Goal: Task Accomplishment & Management: Complete application form

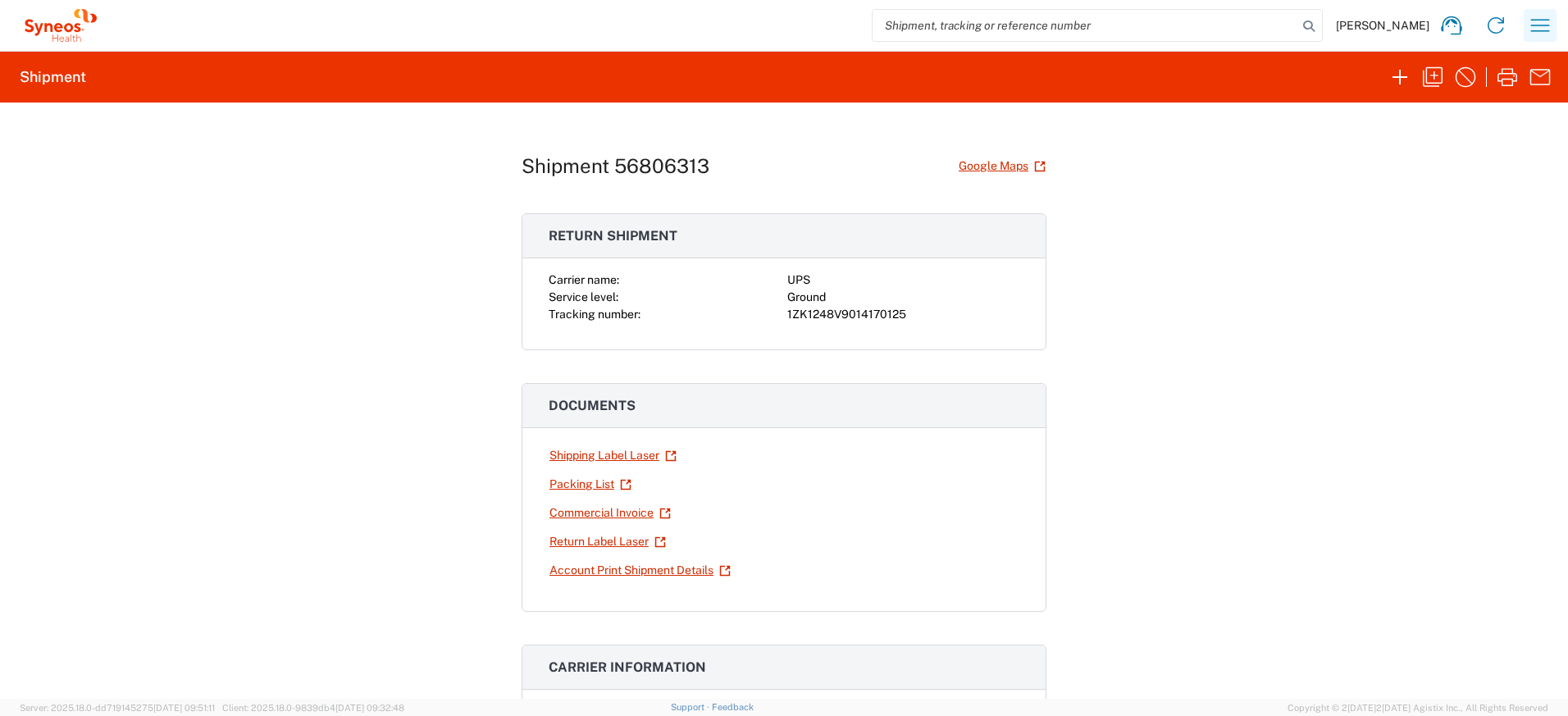
click at [1539, 29] on icon "button" at bounding box center [1539, 25] width 26 height 26
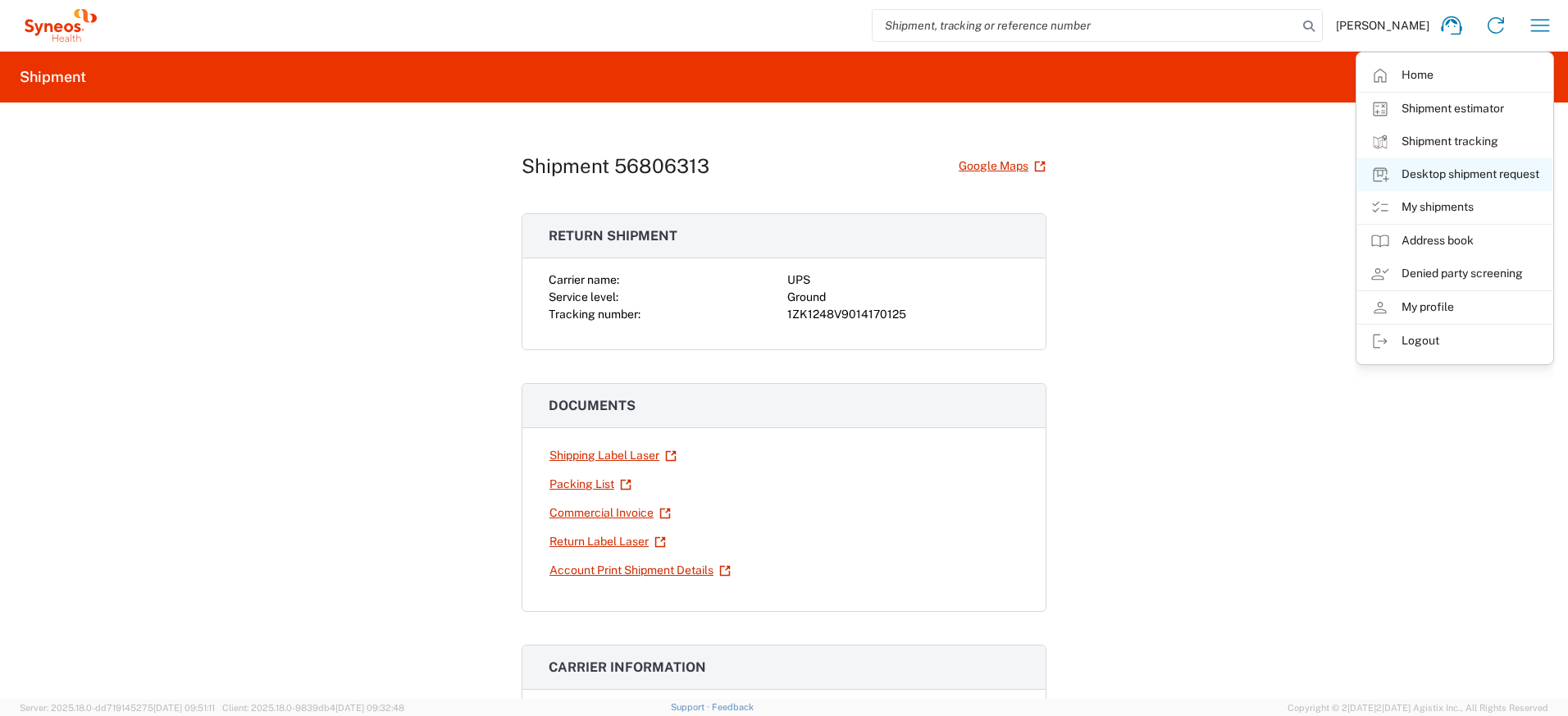
click at [1426, 182] on link "Desktop shipment request" at bounding box center [1454, 174] width 195 height 32
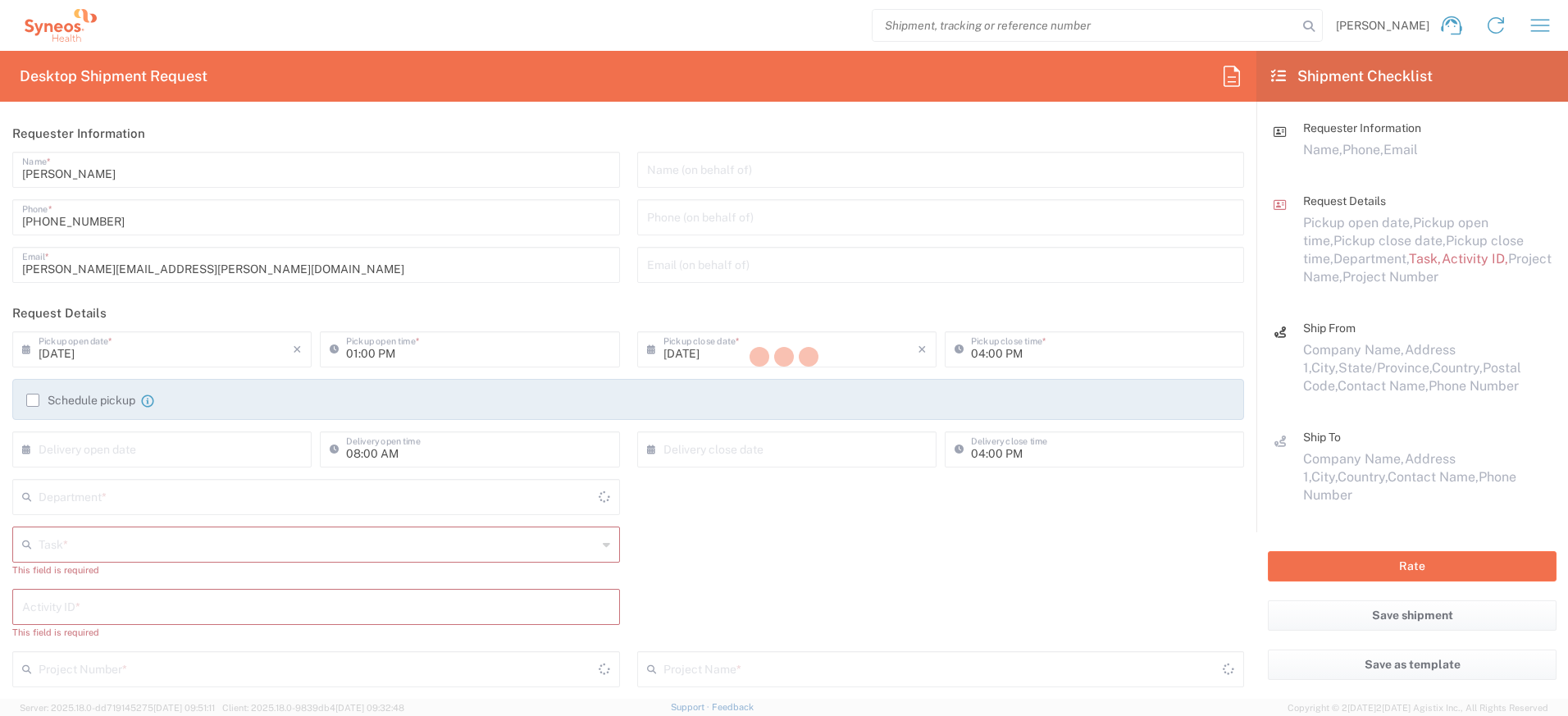
type input "[US_STATE]"
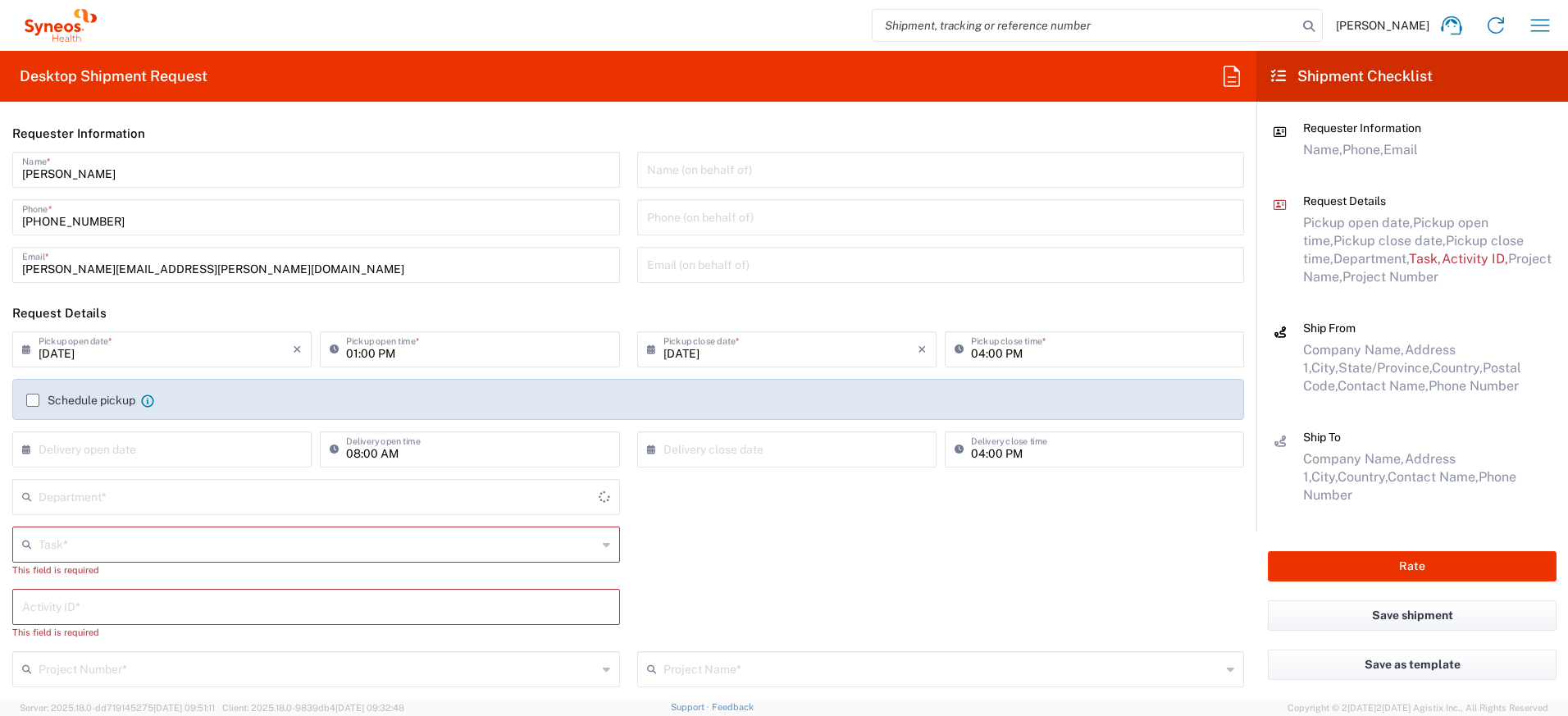
type input "4510"
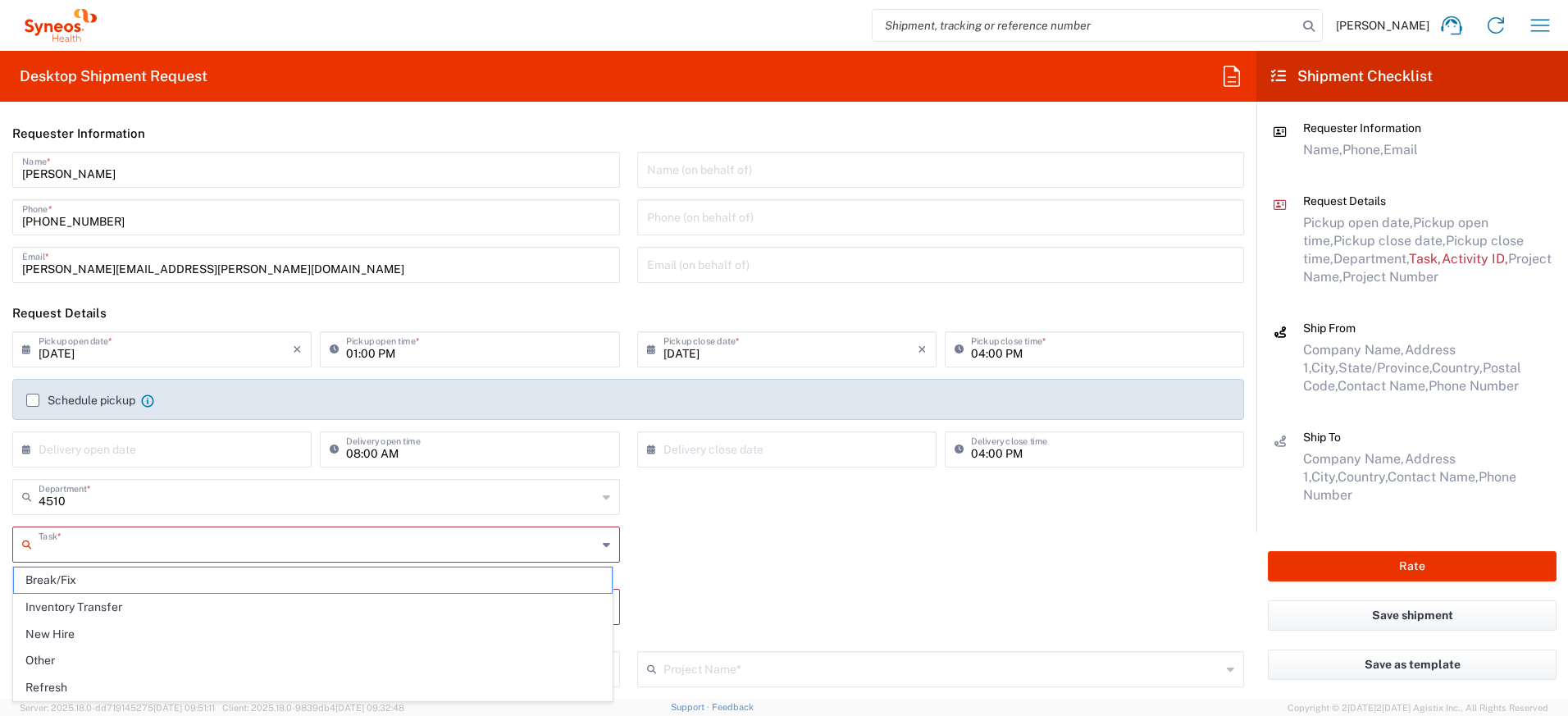
click at [260, 544] on input "text" at bounding box center [317, 544] width 558 height 29
click at [83, 680] on span "Refresh" at bounding box center [313, 687] width 598 height 25
type input "Refresh"
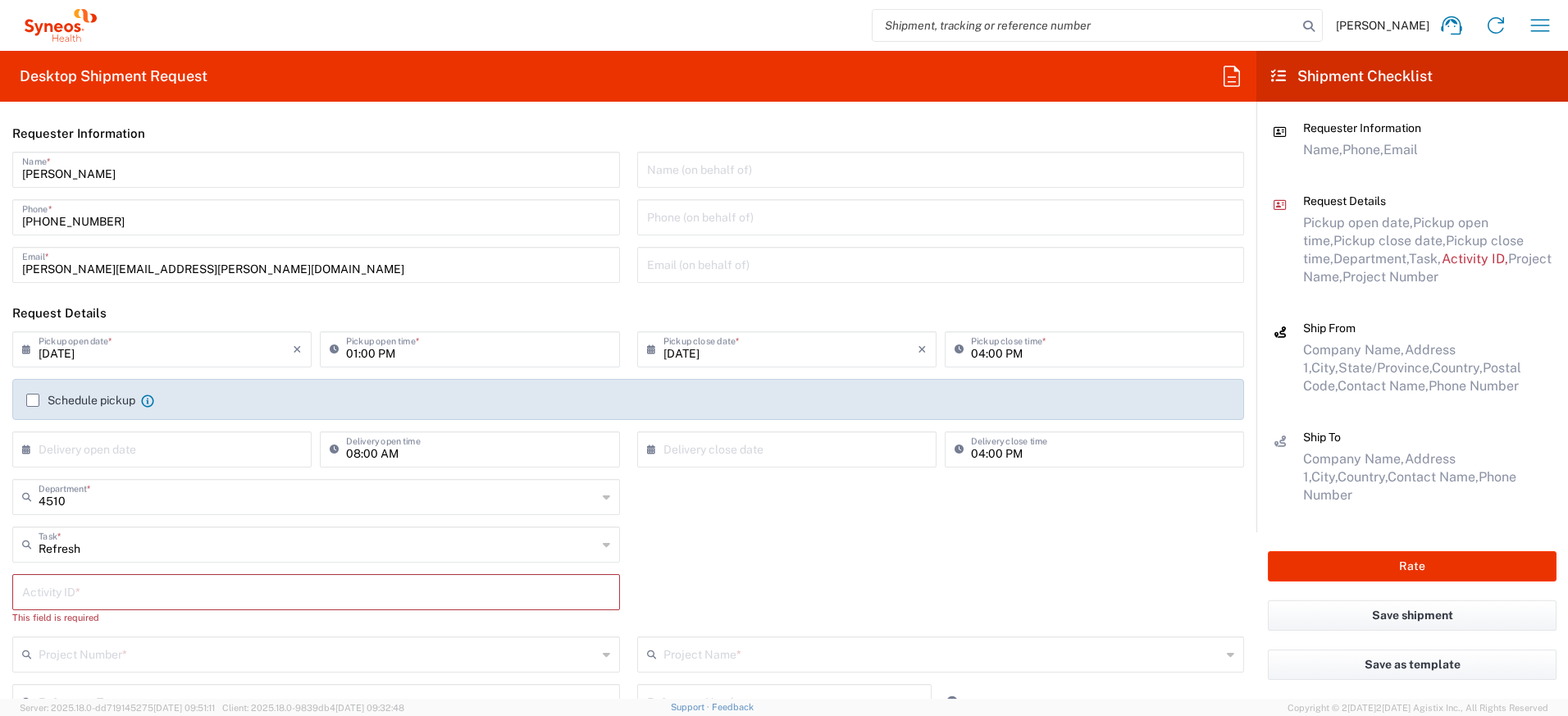
click at [87, 604] on input "text" at bounding box center [316, 590] width 588 height 29
paste input "SCTASK2712002"
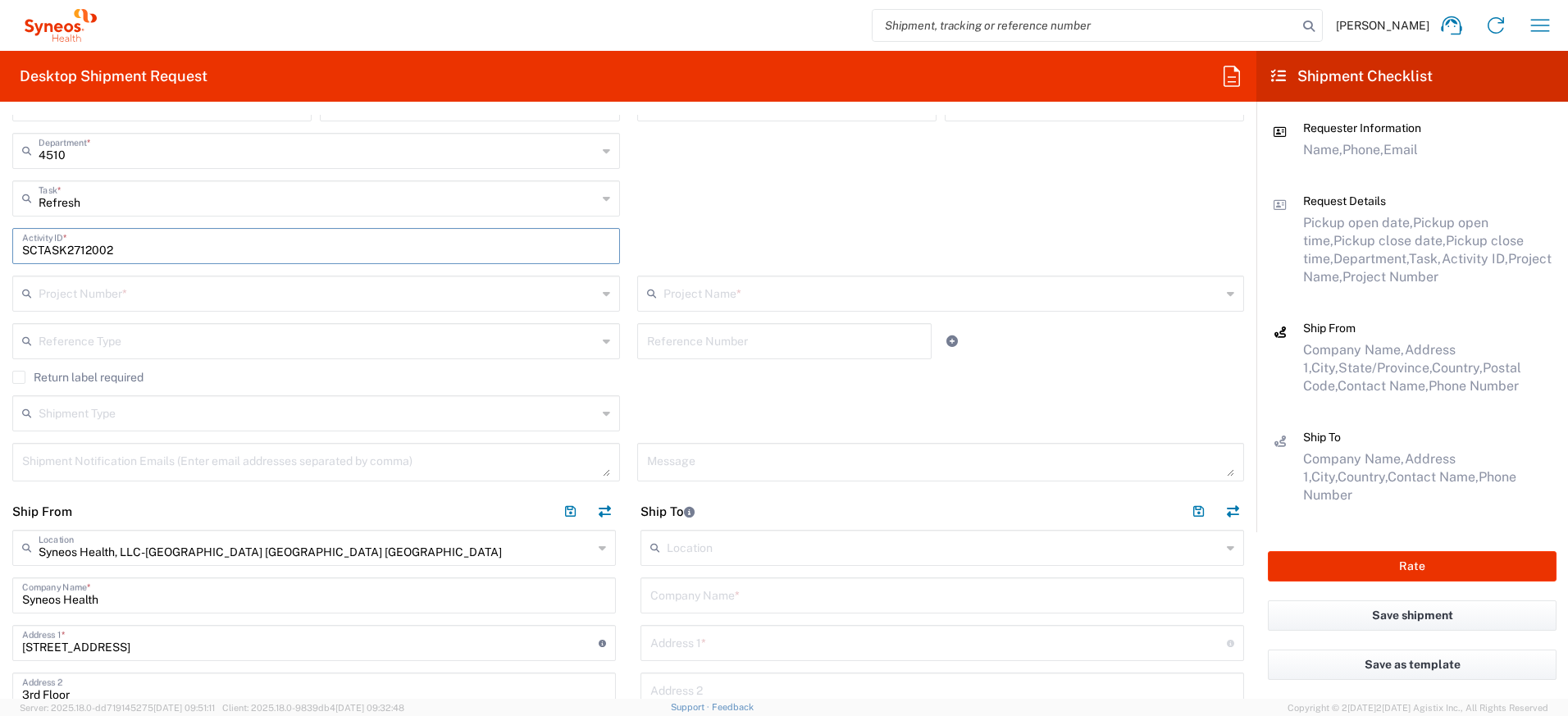
scroll to position [351, 0]
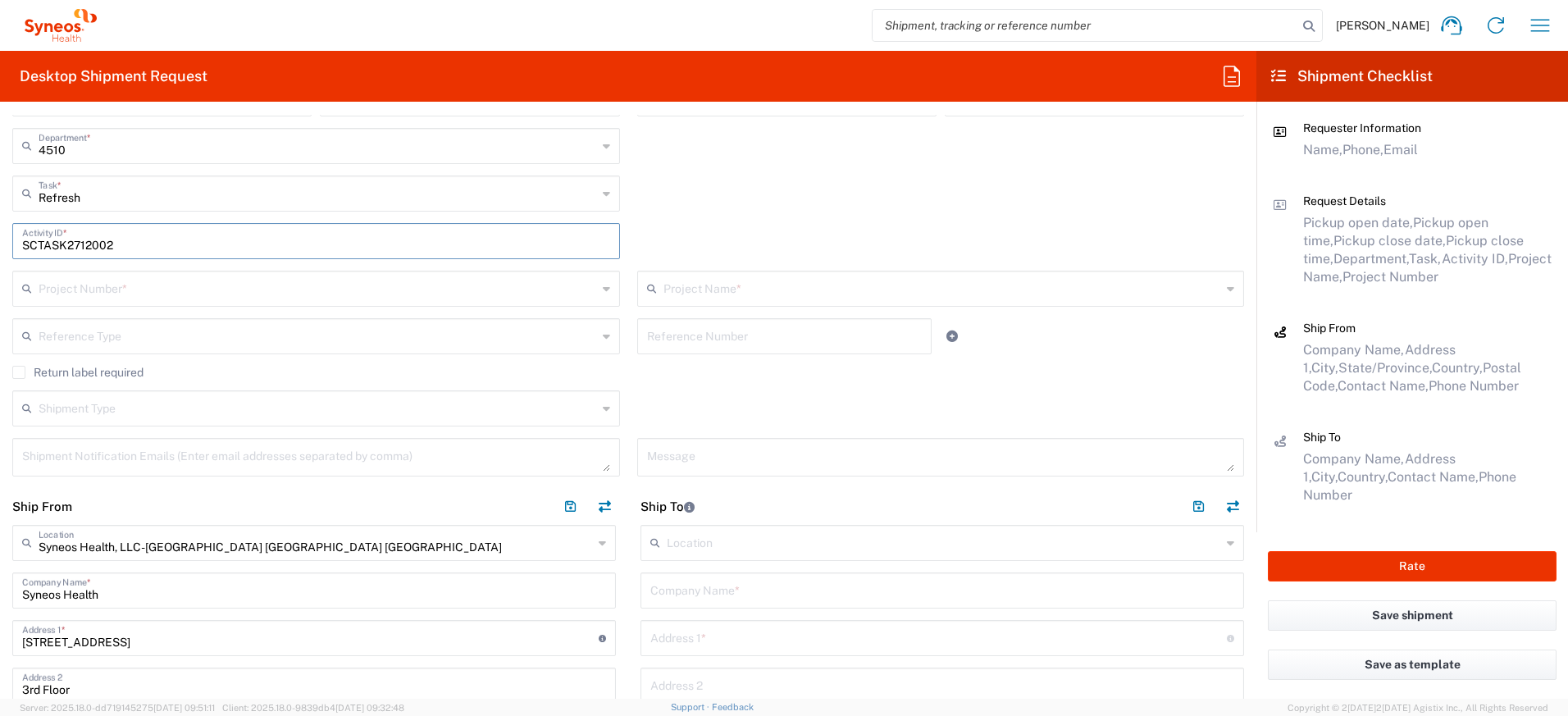
type input "SCTASK2712002"
click at [138, 287] on input "text" at bounding box center [317, 287] width 558 height 29
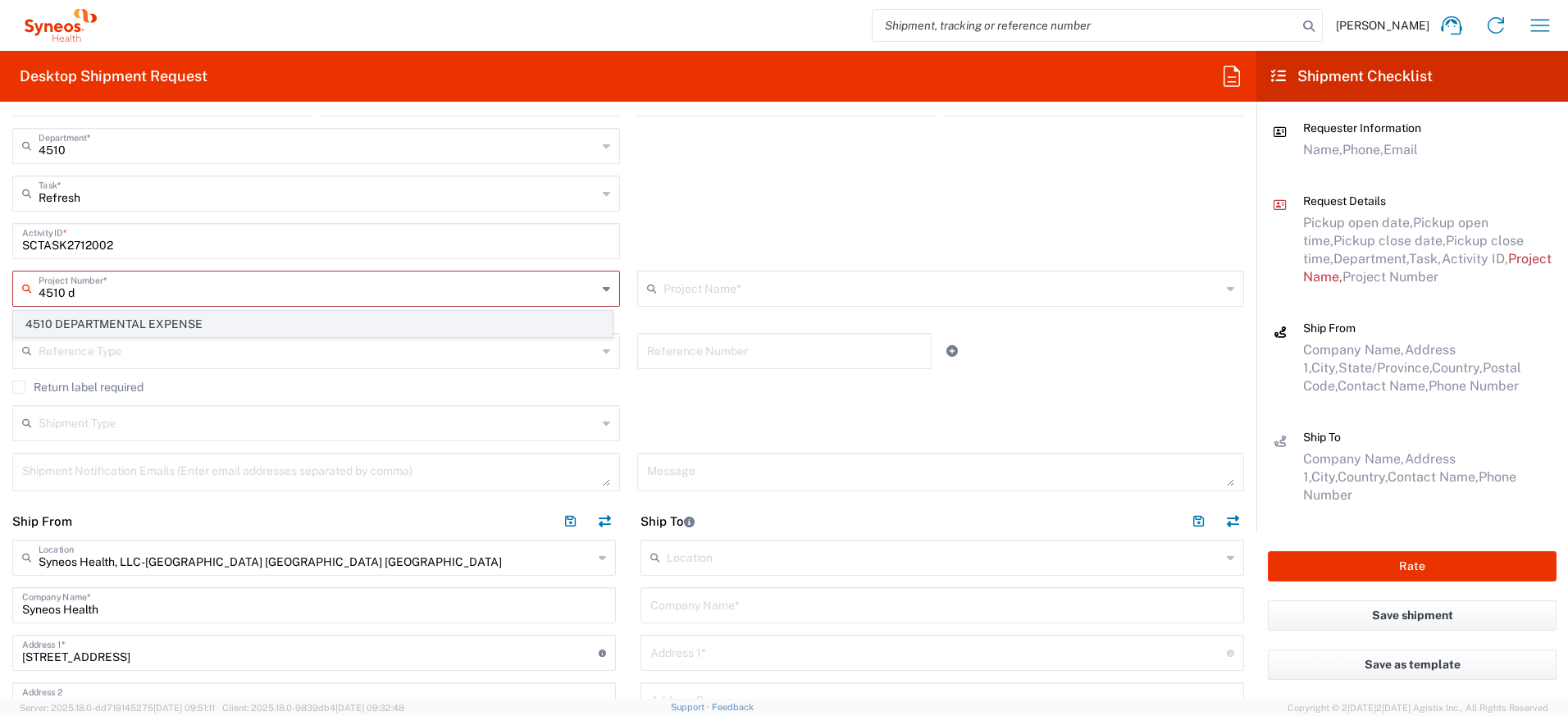
click at [196, 324] on span "4510 DEPARTMENTAL EXPENSE" at bounding box center [313, 324] width 598 height 25
type input "4510 DEPARTMENTAL EXPENSE"
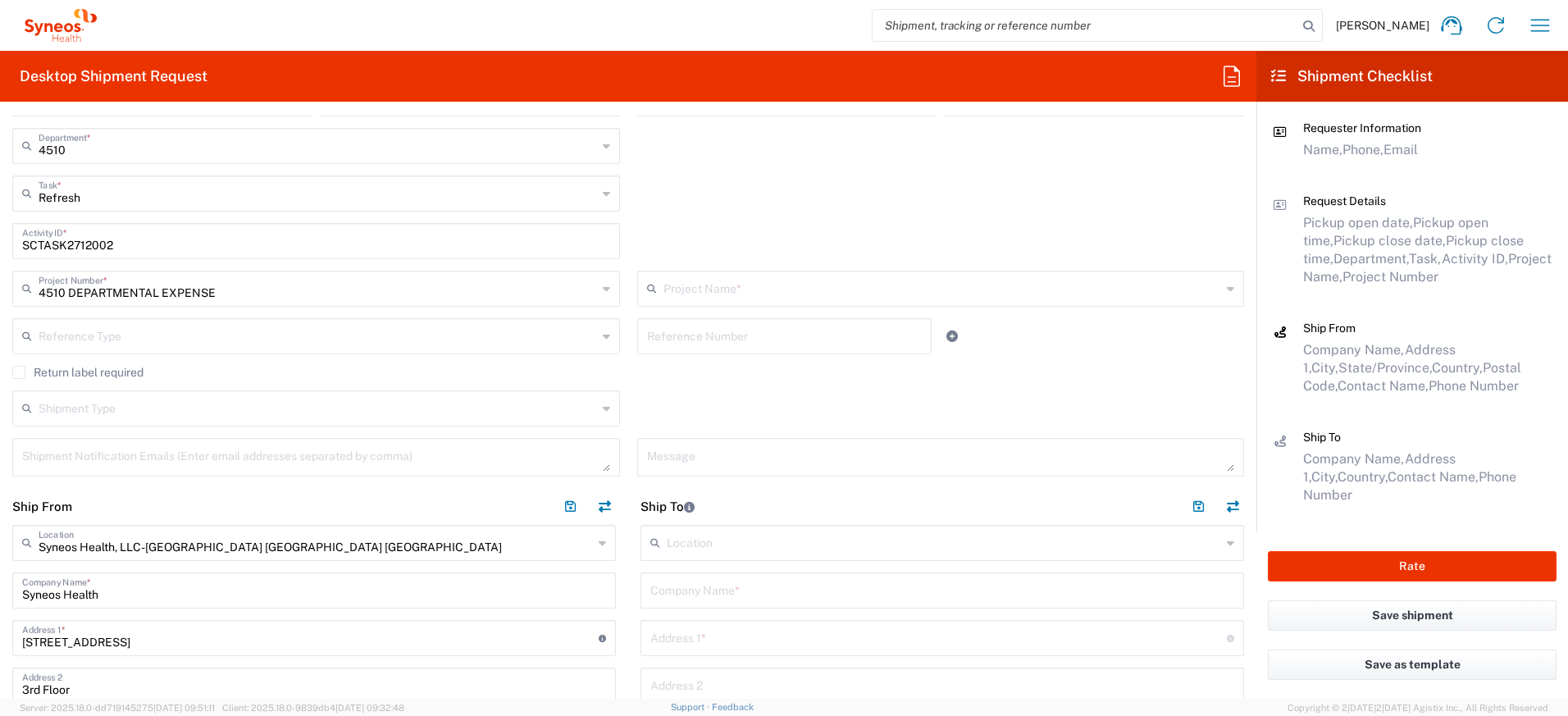
type input "4510 DEPARTMENTAL EXPENSE"
click at [23, 374] on label "Return label required" at bounding box center [78, 372] width 131 height 13
click at [19, 372] on input "Return label required" at bounding box center [19, 372] width 0 height 0
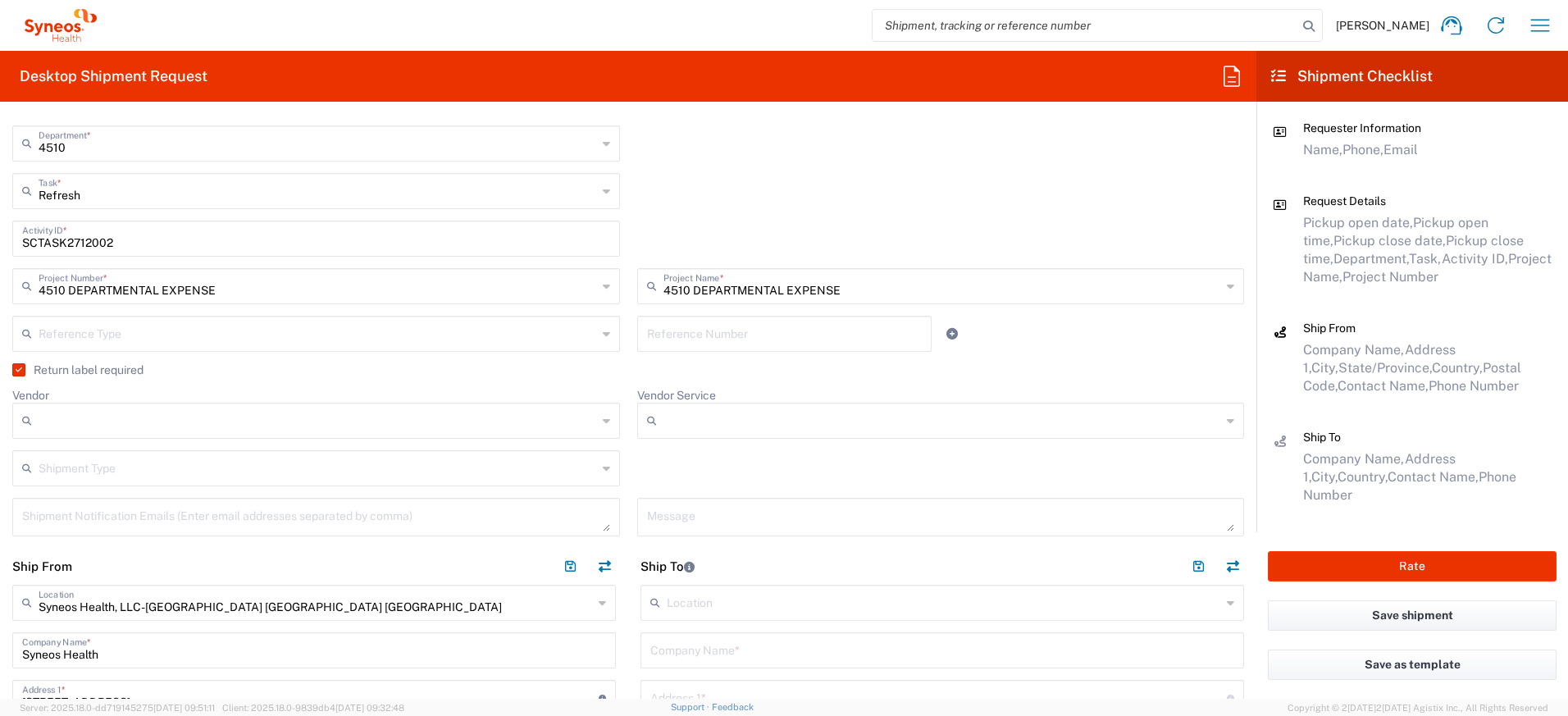
scroll to position [354, 0]
click at [148, 409] on input "Vendor" at bounding box center [317, 420] width 558 height 26
click at [92, 501] on span "UPS" at bounding box center [313, 508] width 598 height 25
type input "UPS"
click at [668, 426] on input "Vendor Service" at bounding box center [942, 420] width 558 height 26
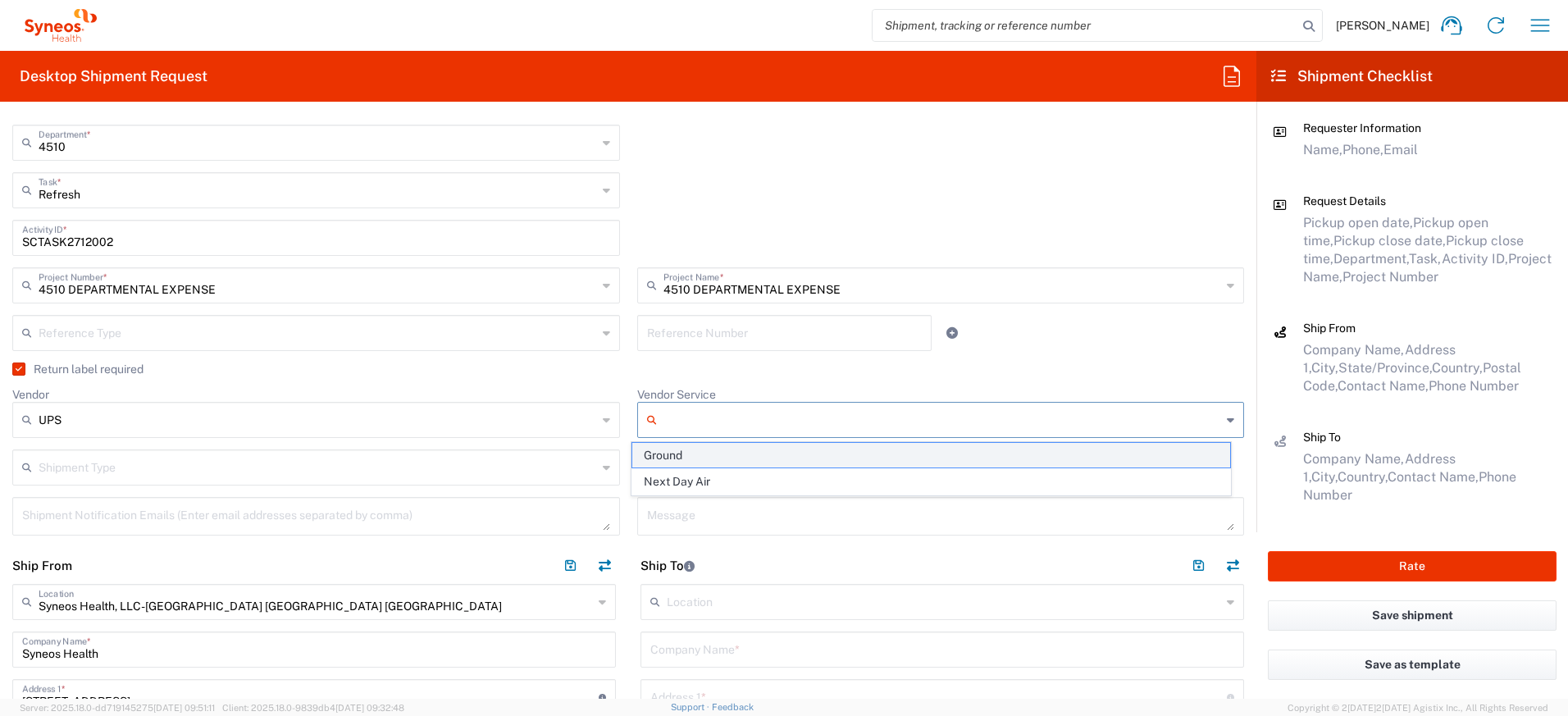
click at [668, 452] on span "Ground" at bounding box center [931, 455] width 598 height 25
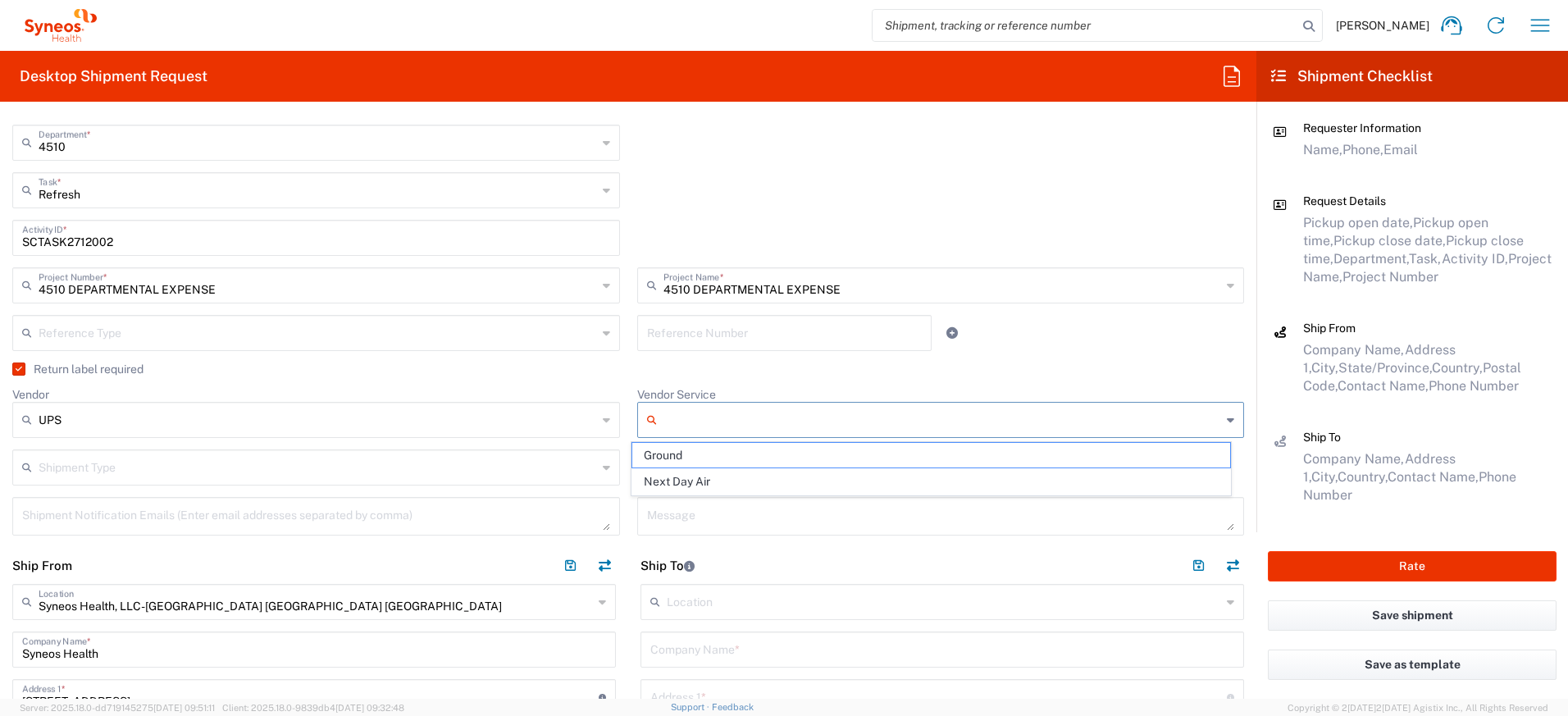
type input "Ground"
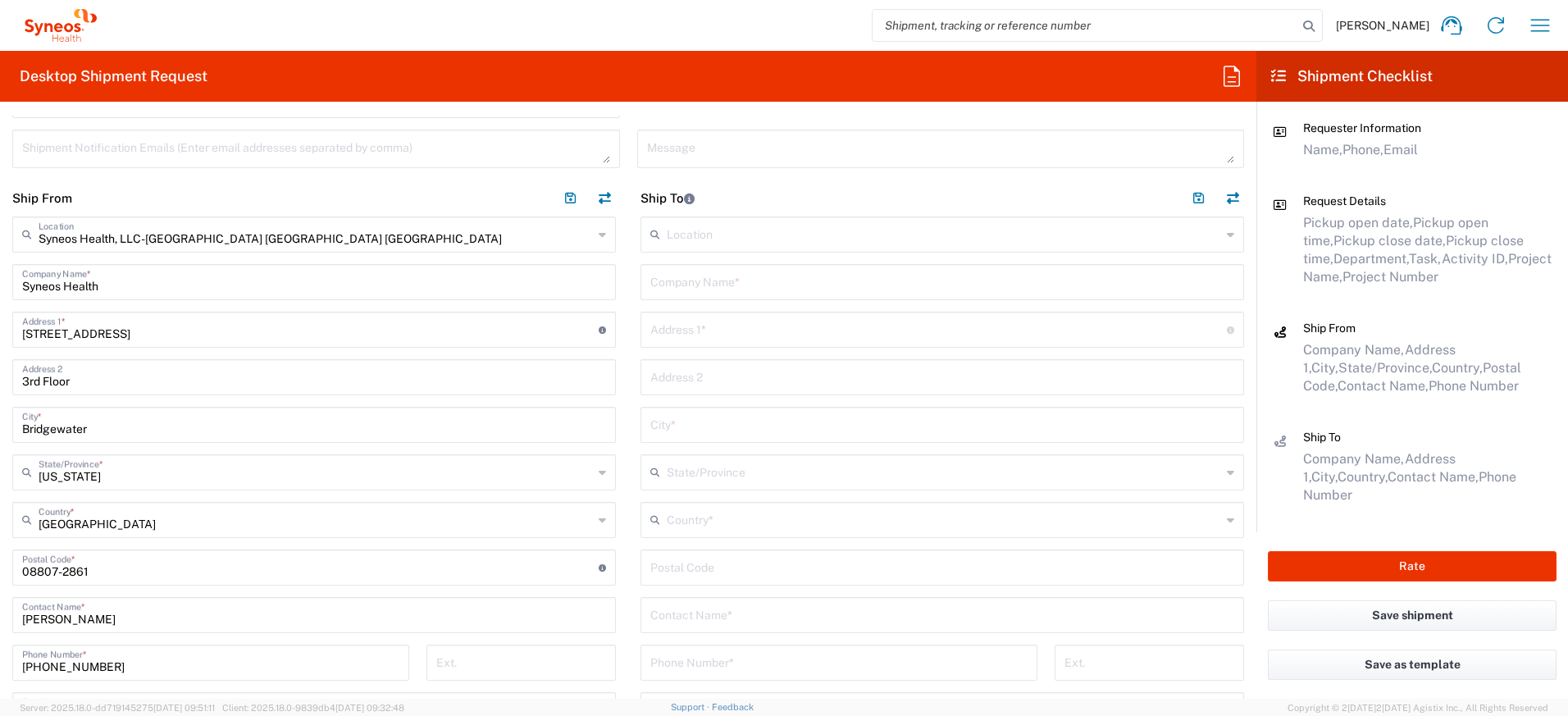
scroll to position [723, 0]
click at [718, 517] on input "text" at bounding box center [943, 517] width 554 height 29
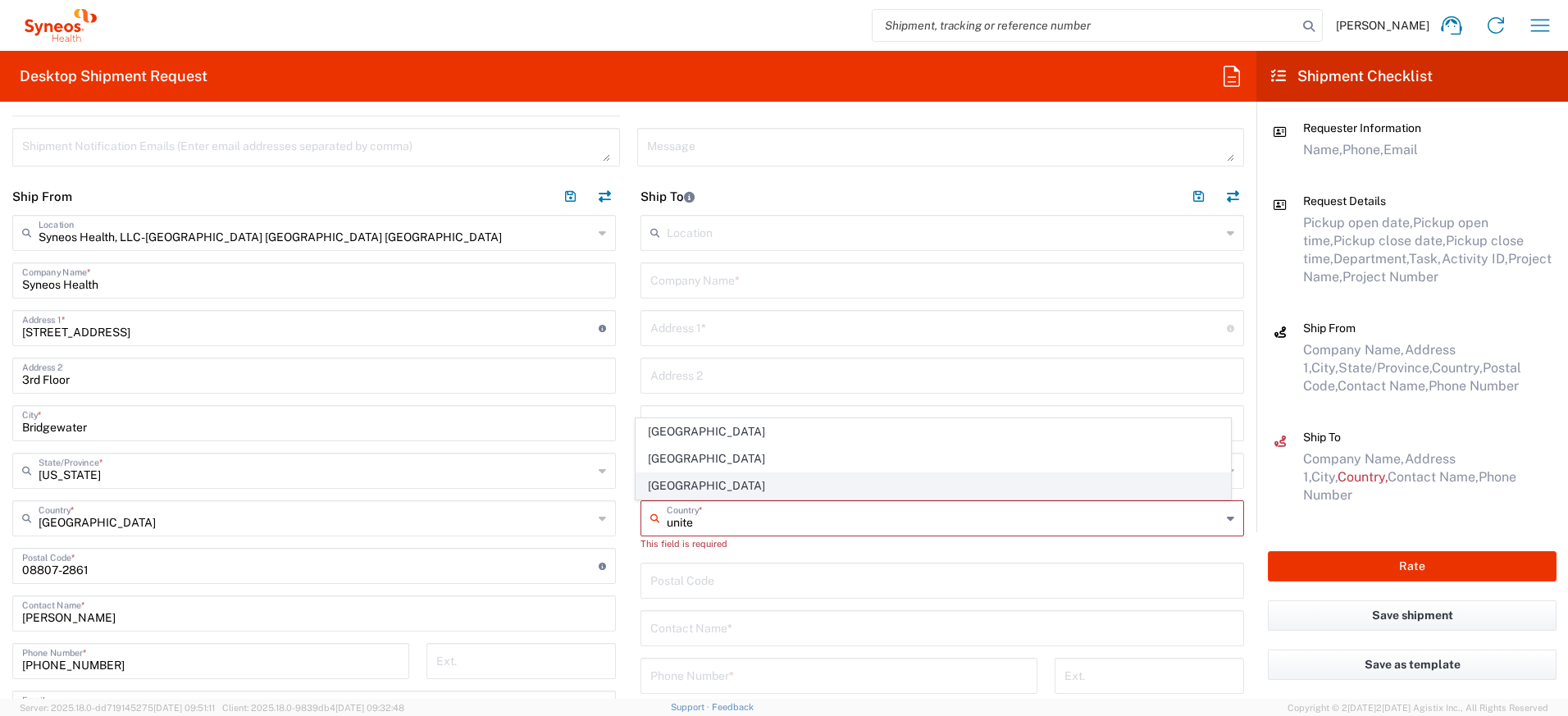
click at [686, 487] on span "[GEOGRAPHIC_DATA]" at bounding box center [934, 485] width 595 height 25
type input "[GEOGRAPHIC_DATA]"
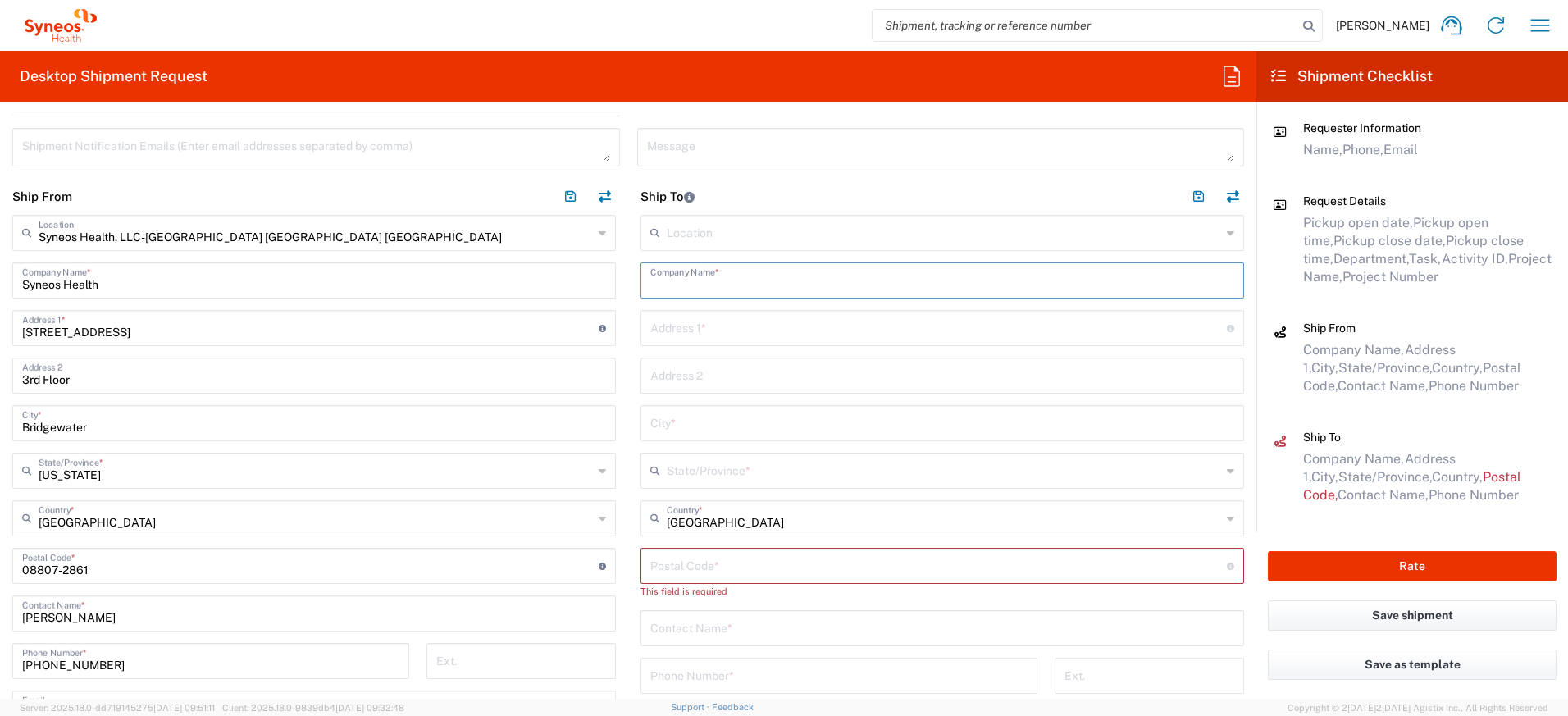
click at [672, 284] on input "text" at bounding box center [943, 279] width 584 height 29
drag, startPoint x: 736, startPoint y: 283, endPoint x: 580, endPoint y: 263, distance: 157.3
click at [580, 263] on div "Ship From Syneos Health, LLC-[GEOGRAPHIC_DATA] [GEOGRAPHIC_DATA] [GEOGRAPHIC_DA…" at bounding box center [628, 544] width 1256 height 733
type input "[PERSON_NAME]"
click at [720, 633] on input "text" at bounding box center [943, 627] width 584 height 29
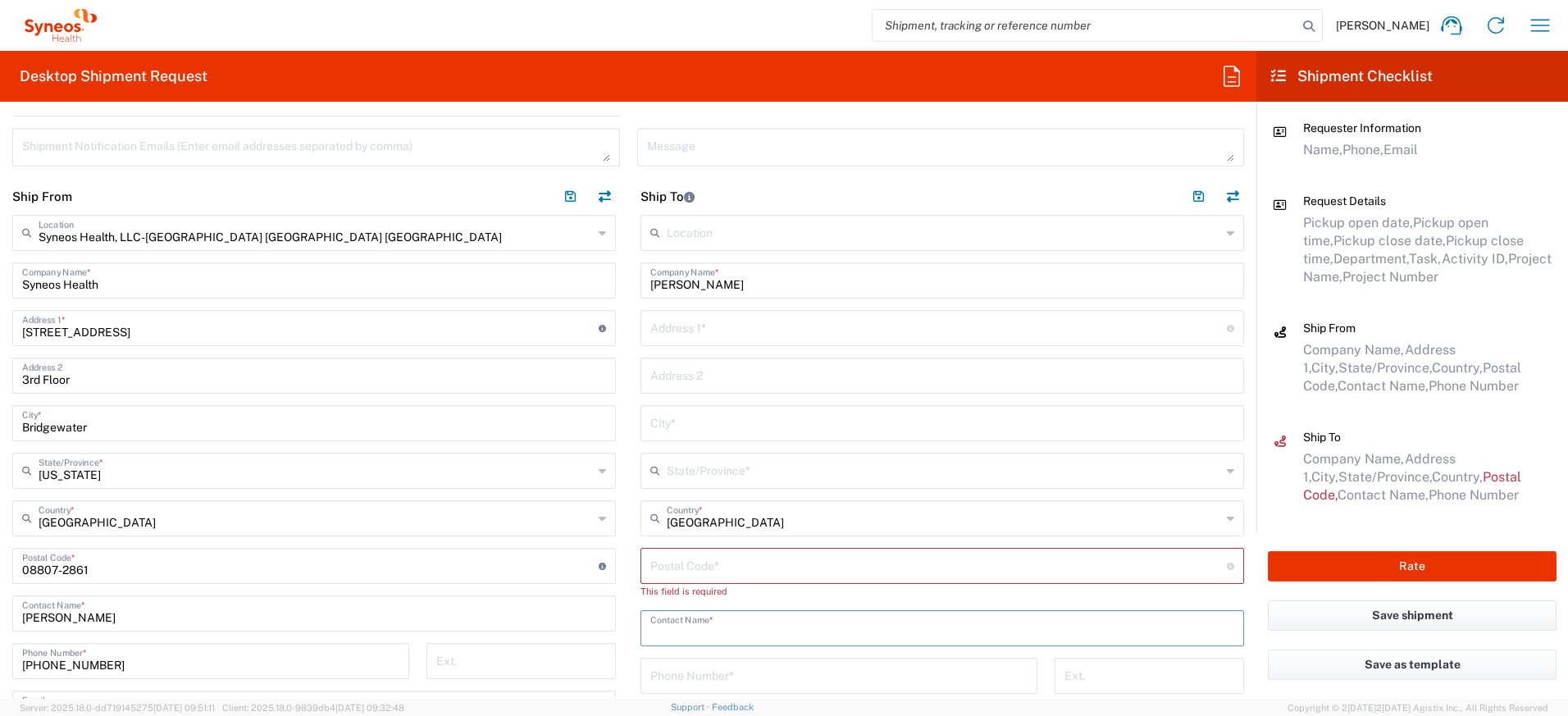
paste input "[PERSON_NAME]"
type input "[PERSON_NAME]"
click at [693, 332] on input "text" at bounding box center [938, 327] width 576 height 29
paste input "[STREET_ADDRESS]"
type input "[STREET_ADDRESS]"
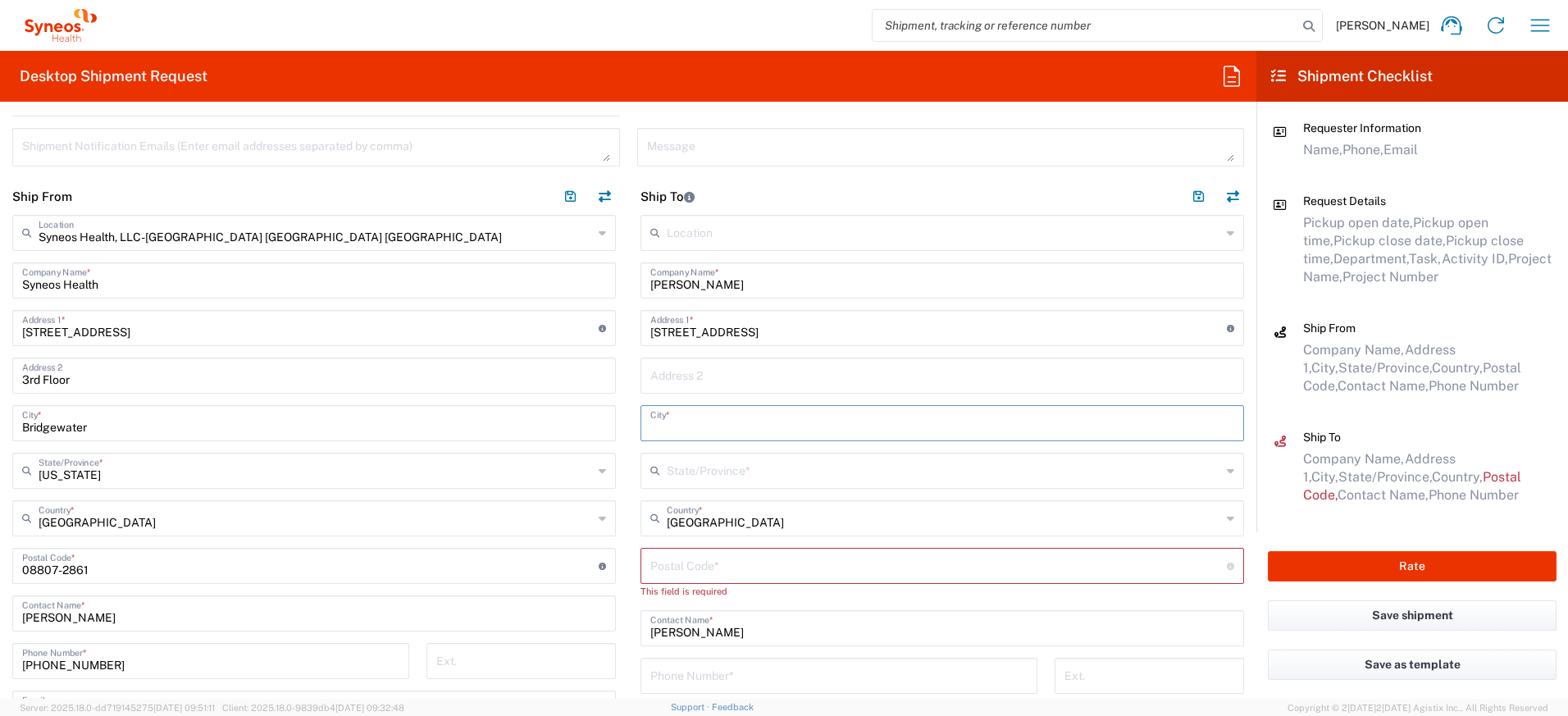
click at [713, 430] on input "text" at bounding box center [943, 421] width 584 height 29
paste input "[GEOGRAPHIC_DATA]"
type input "[GEOGRAPHIC_DATA]"
drag, startPoint x: 705, startPoint y: 464, endPoint x: 713, endPoint y: 467, distance: 8.5
click at [705, 464] on input "text" at bounding box center [943, 469] width 554 height 29
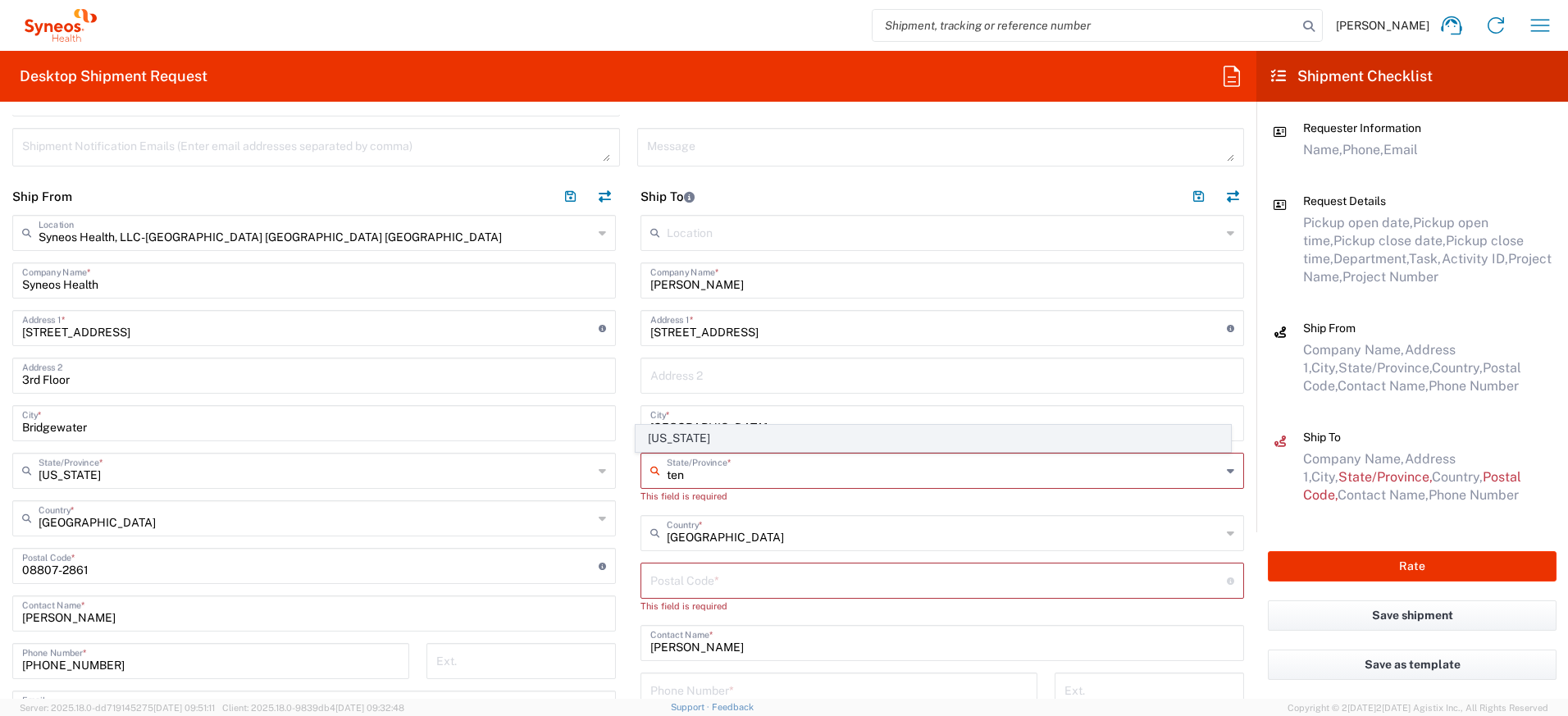
click at [708, 434] on span "[US_STATE]" at bounding box center [934, 438] width 595 height 25
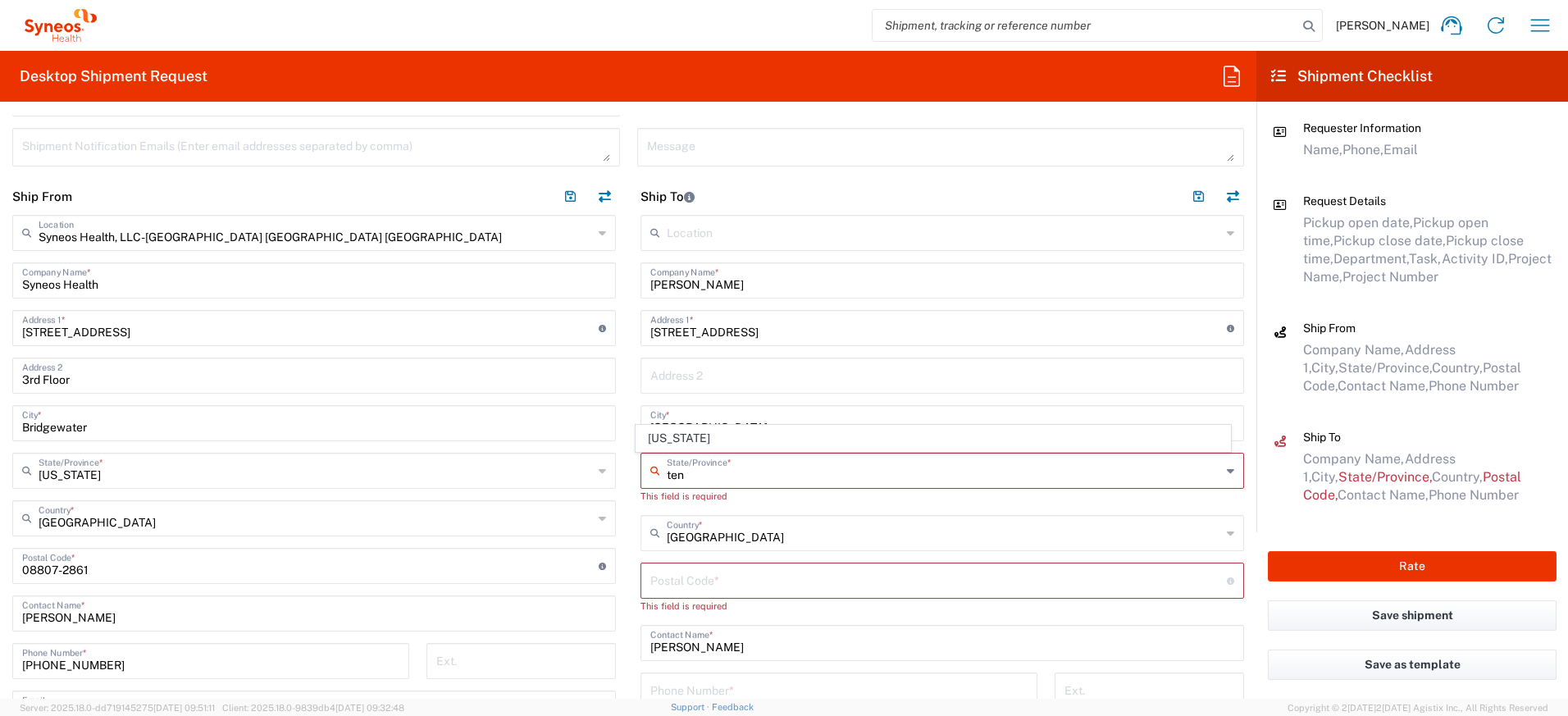
type input "[US_STATE]"
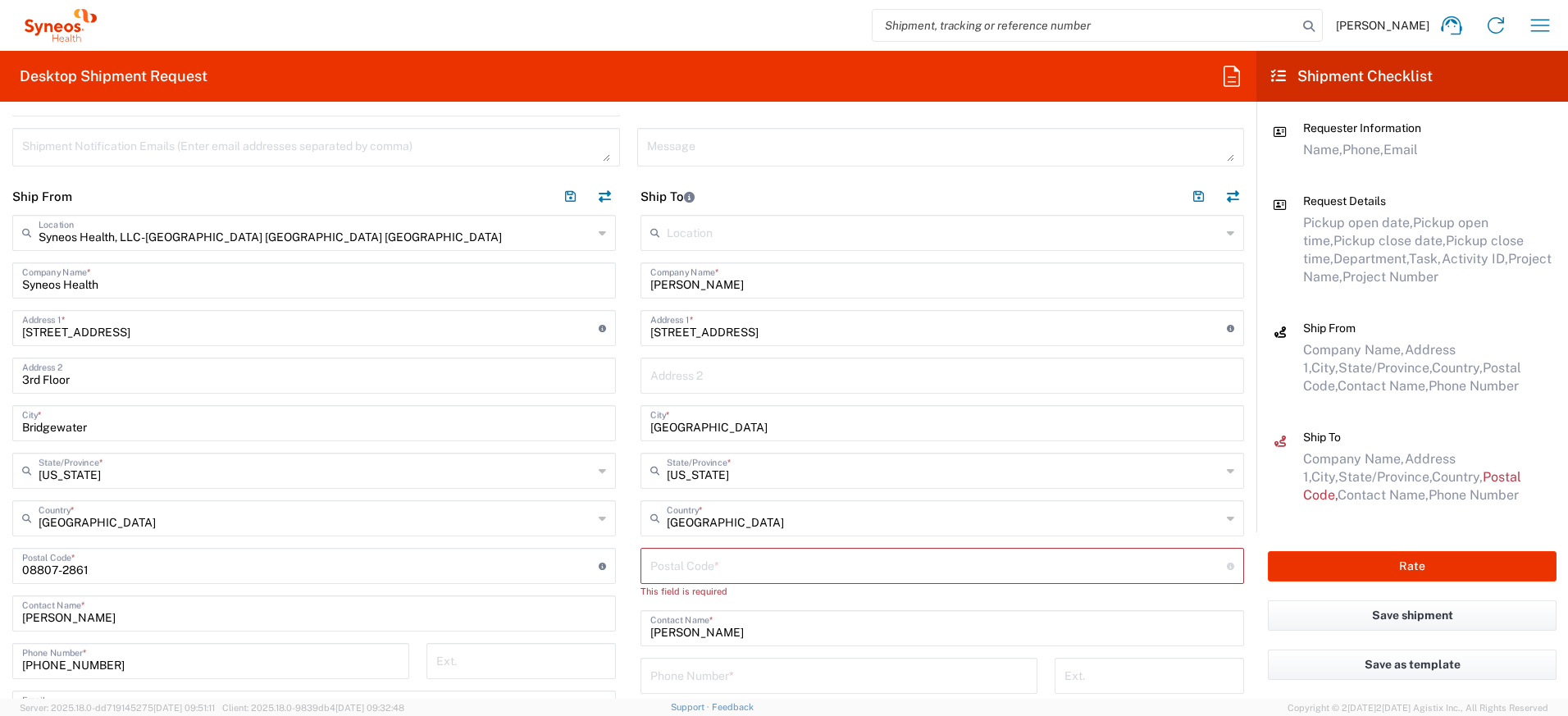
click at [670, 565] on input "undefined" at bounding box center [938, 564] width 576 height 29
paste input "37216"
type input "37216"
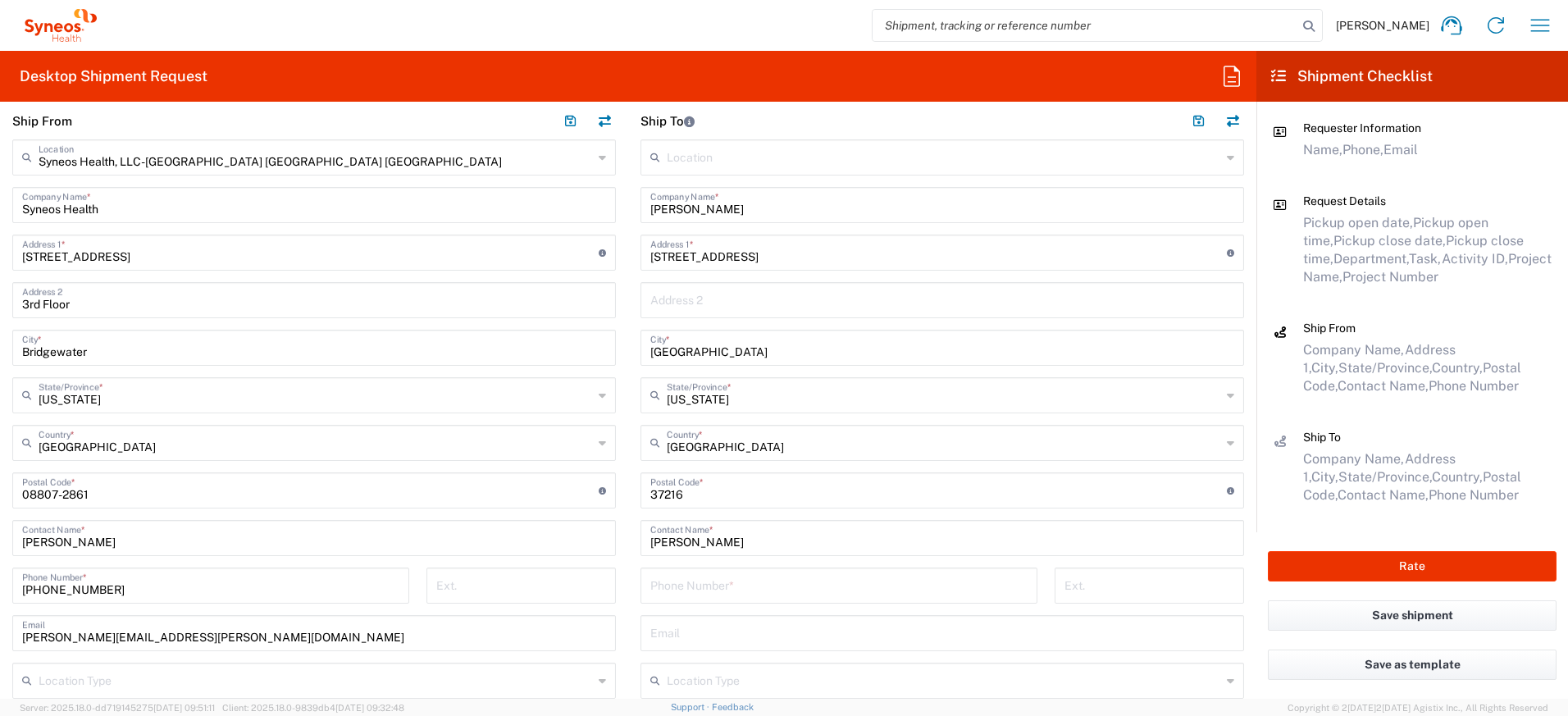
scroll to position [808, 0]
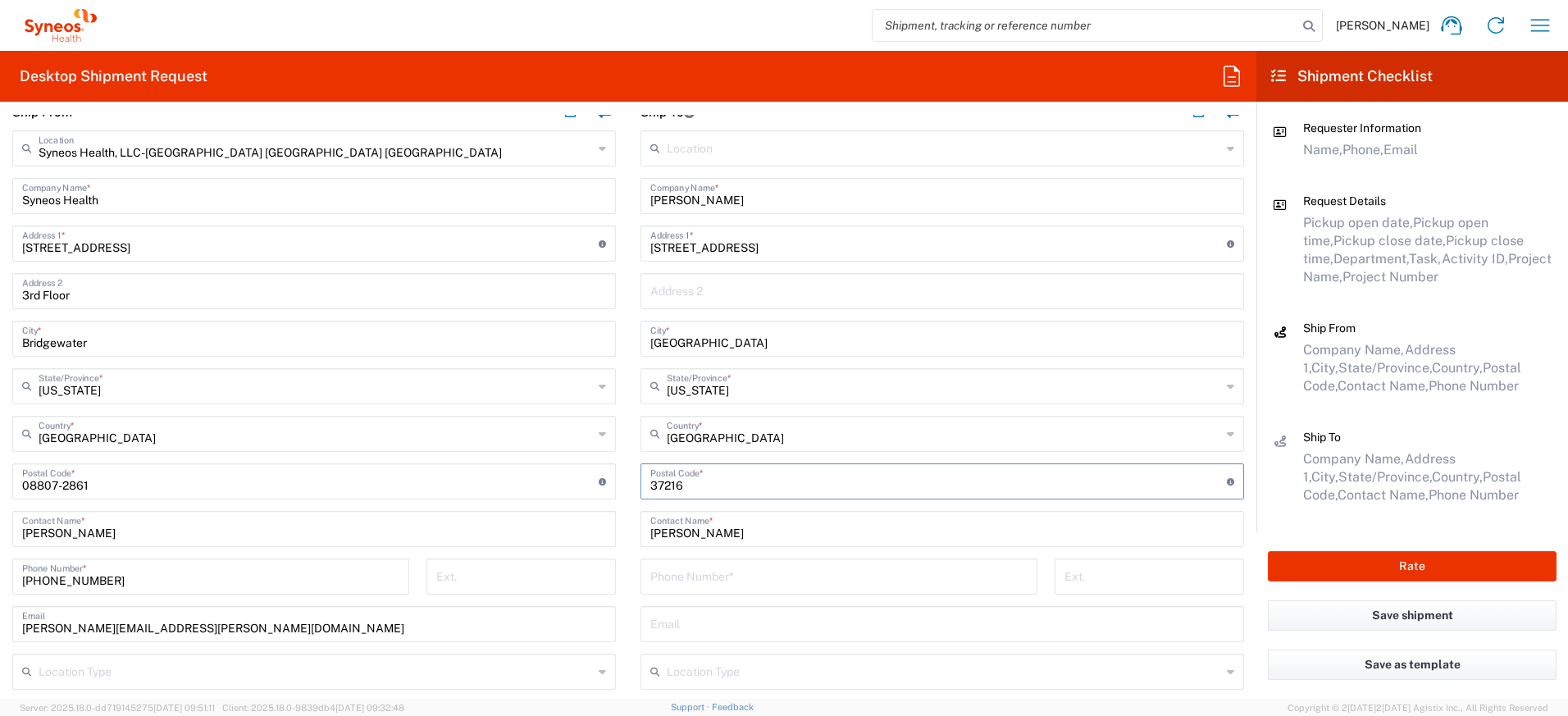
click at [744, 629] on input "text" at bounding box center [943, 623] width 584 height 29
paste input "[PERSON_NAME][EMAIL_ADDRESS][PERSON_NAME][DOMAIN_NAME]"
type input "[PERSON_NAME][EMAIL_ADDRESS][PERSON_NAME][DOMAIN_NAME]"
drag, startPoint x: 128, startPoint y: 588, endPoint x: -1, endPoint y: 573, distance: 129.9
click at [0, 573] on main "Syneos Health, LLC-[GEOGRAPHIC_DATA] [GEOGRAPHIC_DATA] [GEOGRAPHIC_DATA] Locati…" at bounding box center [314, 471] width 628 height 681
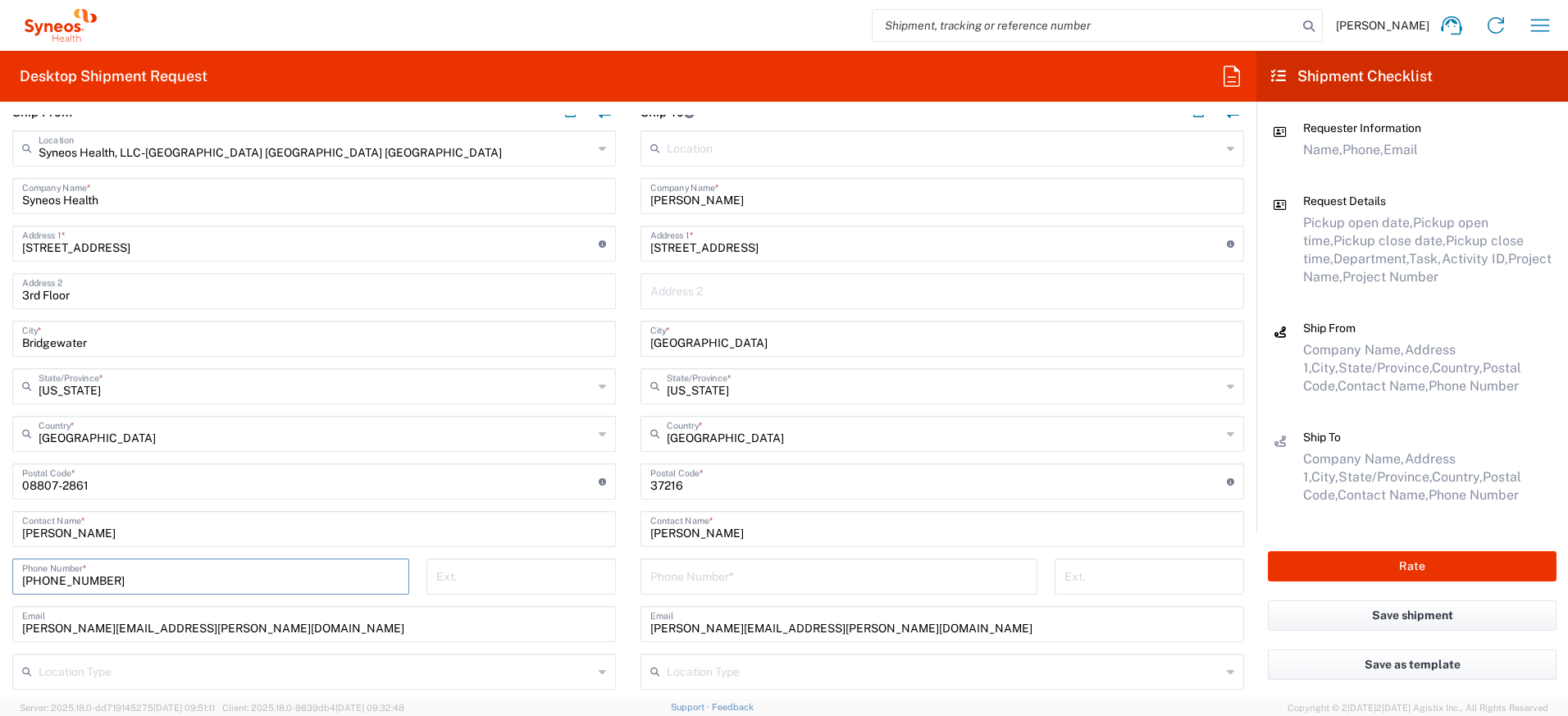
click at [761, 577] on input "tel" at bounding box center [839, 575] width 377 height 29
paste input "[PHONE_NUMBER]"
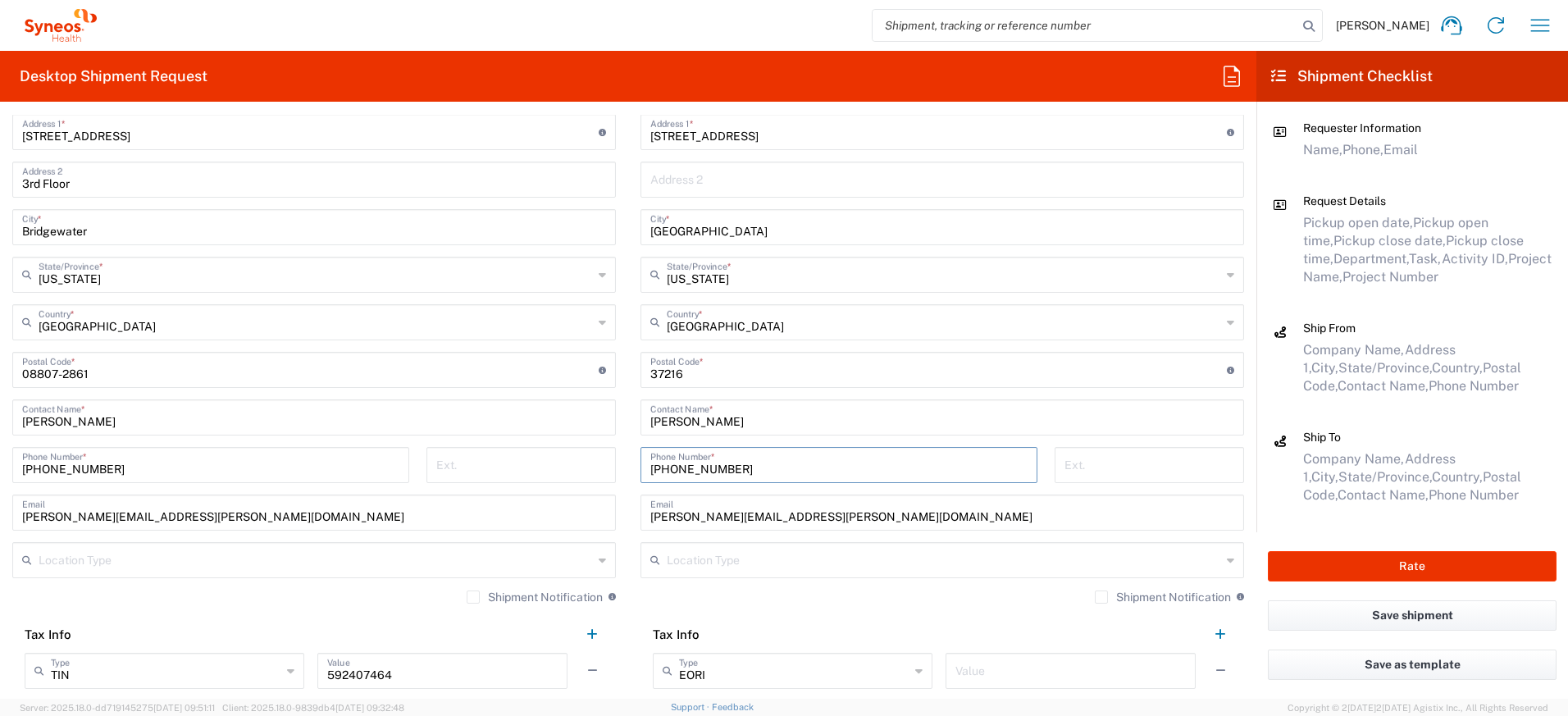
scroll to position [919, 0]
type input "[PHONE_NUMBER]"
click at [1094, 597] on label "Shipment Notification" at bounding box center [1162, 597] width 136 height 13
click at [1101, 597] on input "Shipment Notification" at bounding box center [1101, 597] width 0 height 0
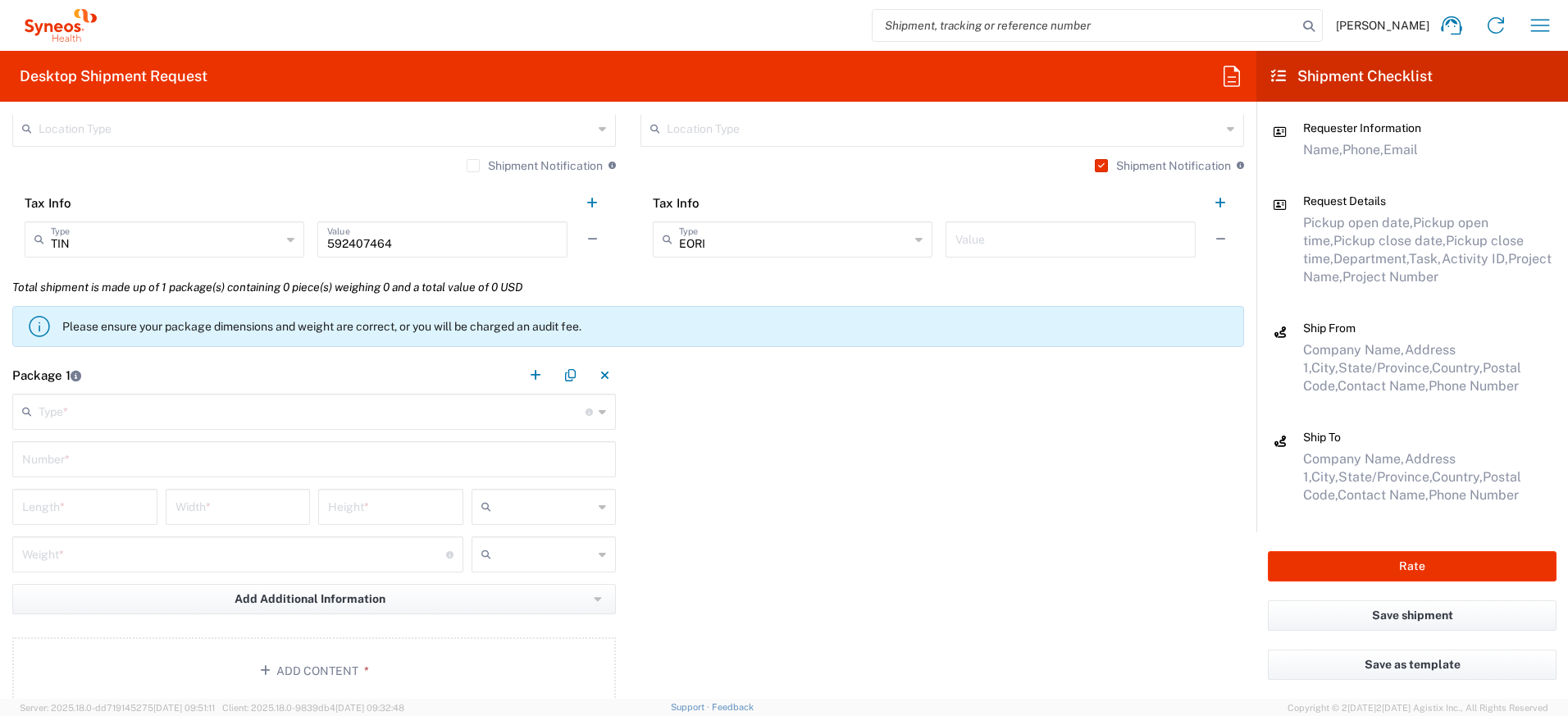
scroll to position [1372, 0]
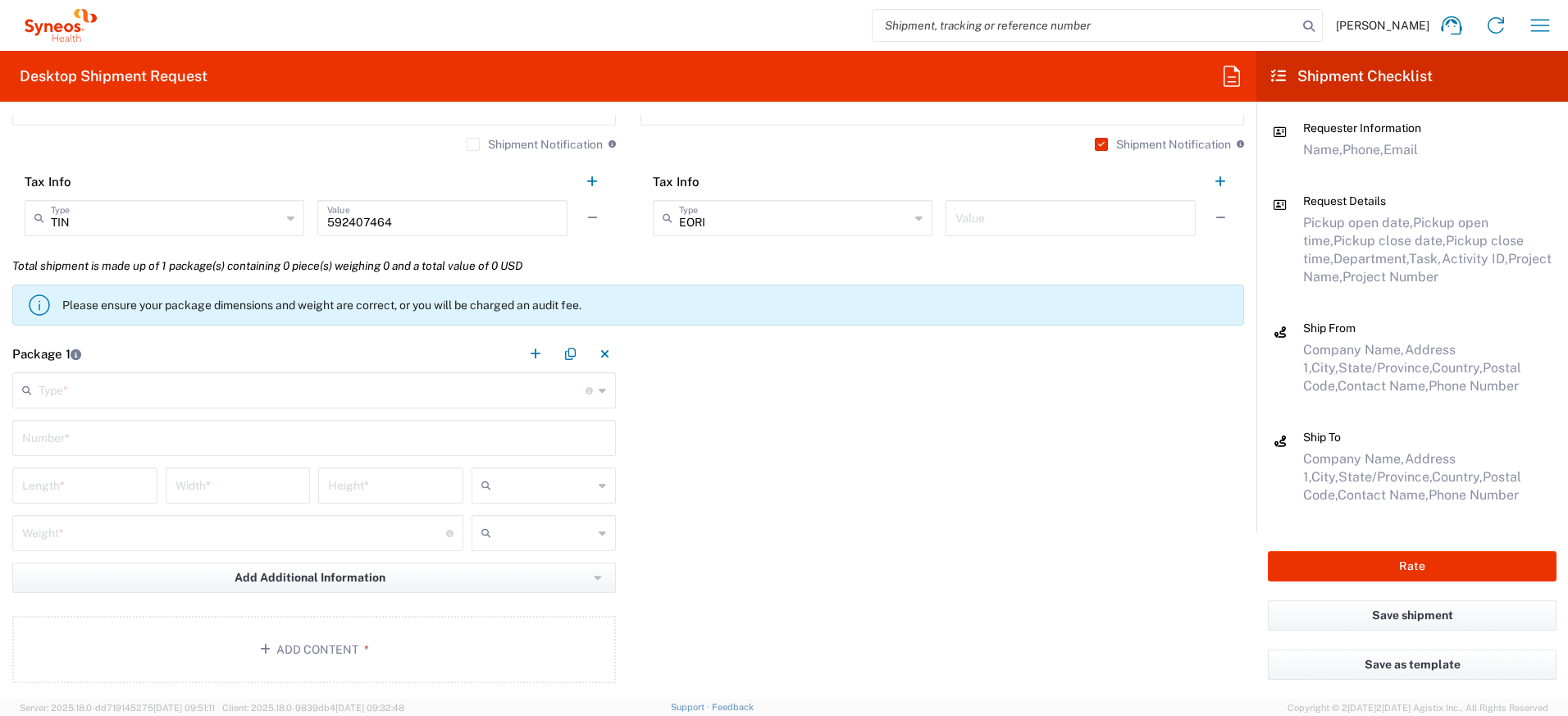
click at [370, 396] on input "text" at bounding box center [312, 389] width 547 height 29
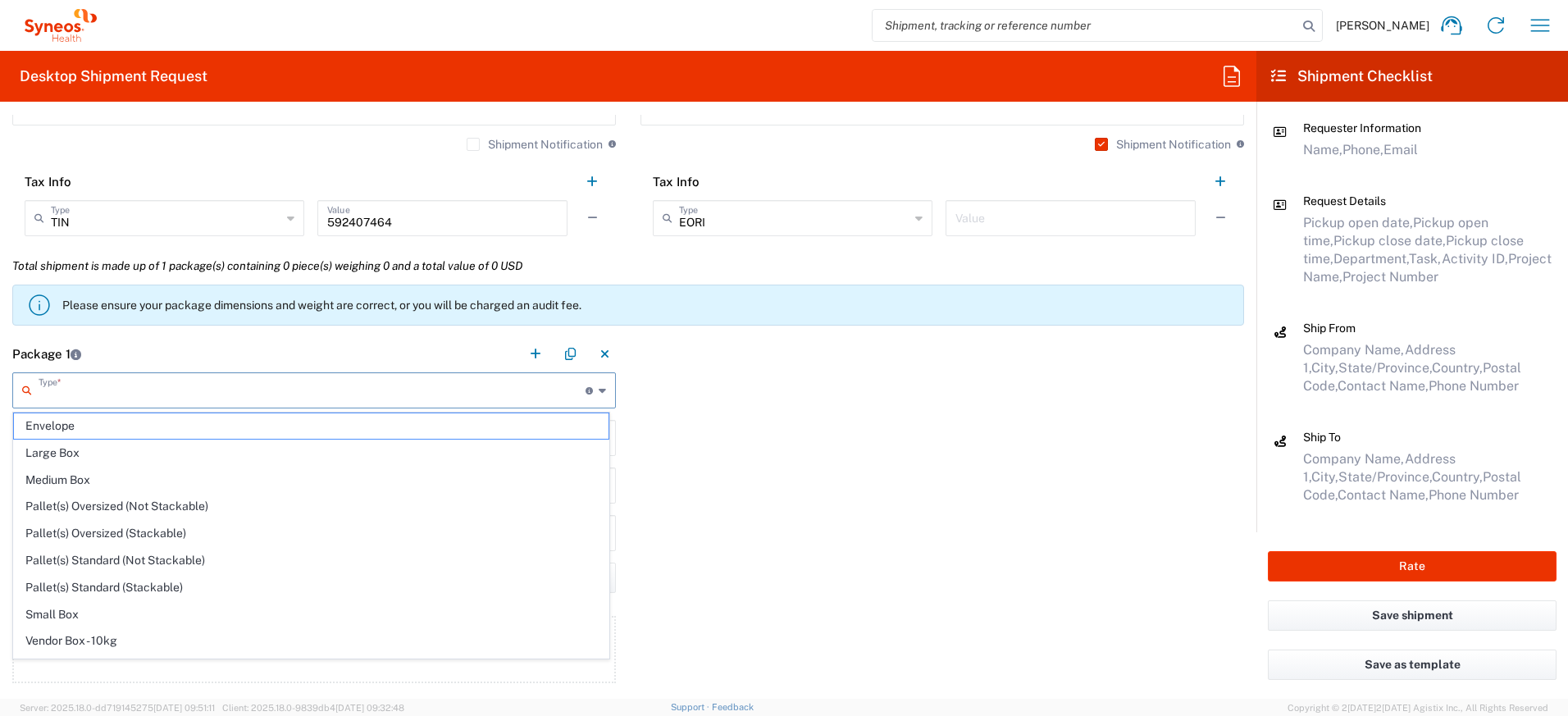
scroll to position [50, 0]
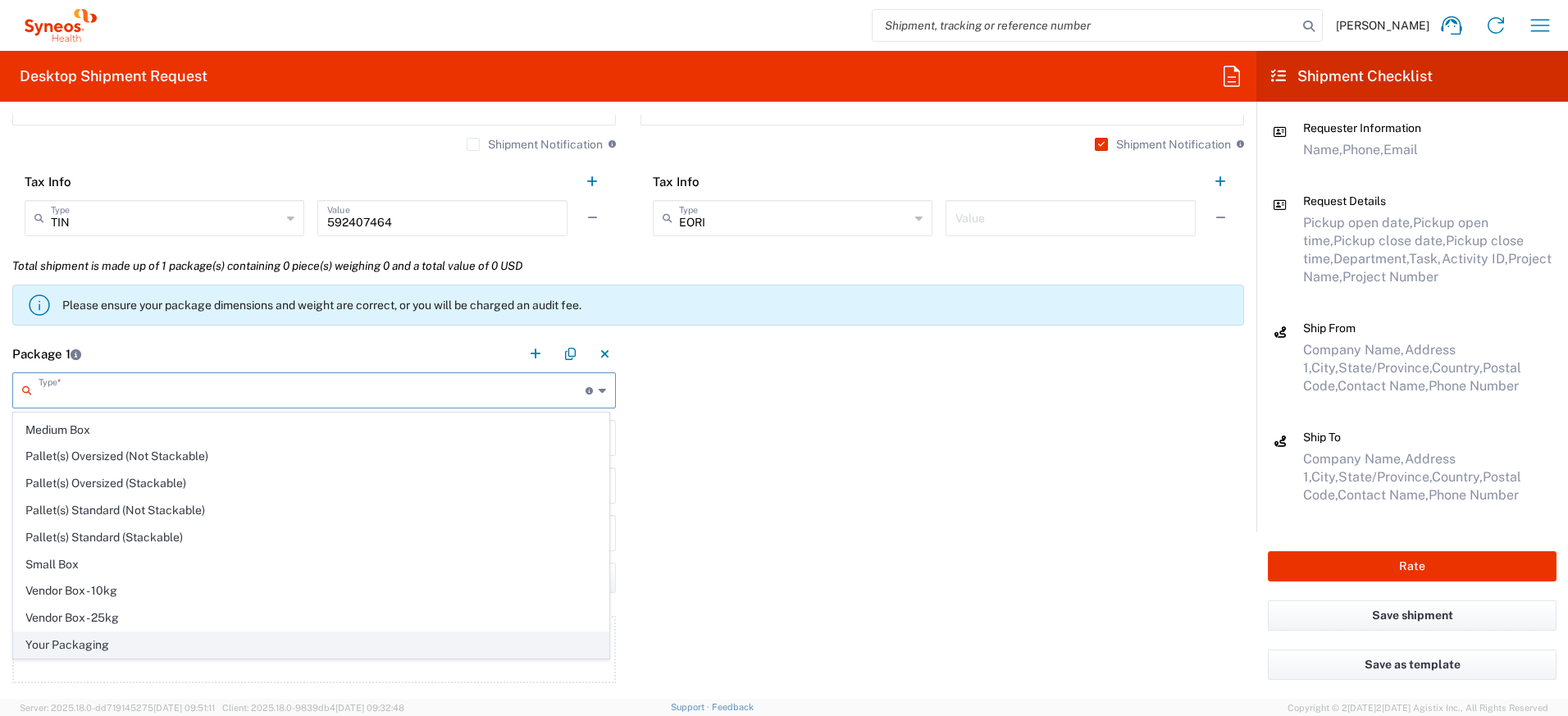
click at [298, 649] on span "Your Packaging" at bounding box center [312, 645] width 595 height 25
type input "Your Packaging"
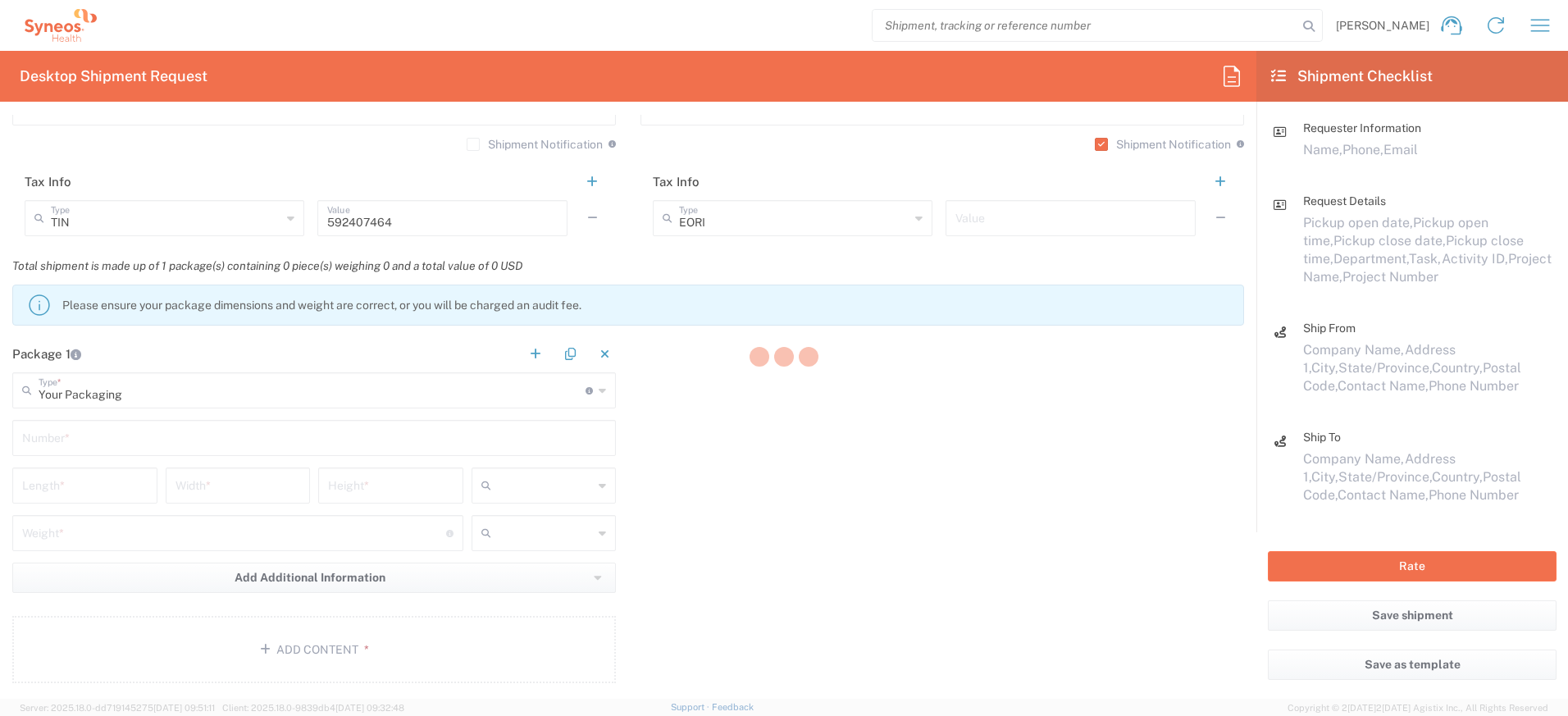
click at [155, 428] on div at bounding box center [784, 358] width 1568 height 716
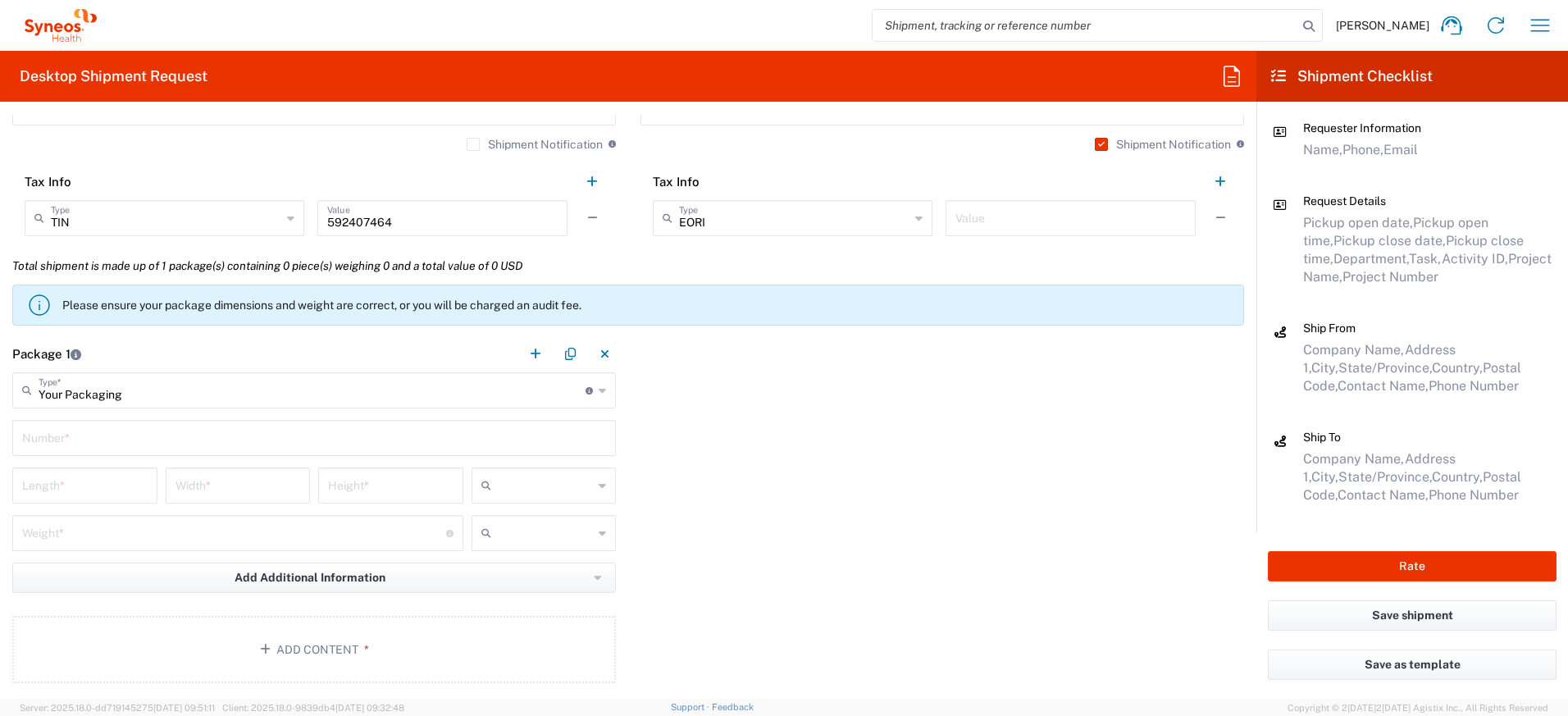
click at [153, 433] on input "text" at bounding box center [314, 437] width 584 height 29
type input "1"
click at [98, 485] on input "number" at bounding box center [85, 484] width 126 height 29
type input "16"
type input "12"
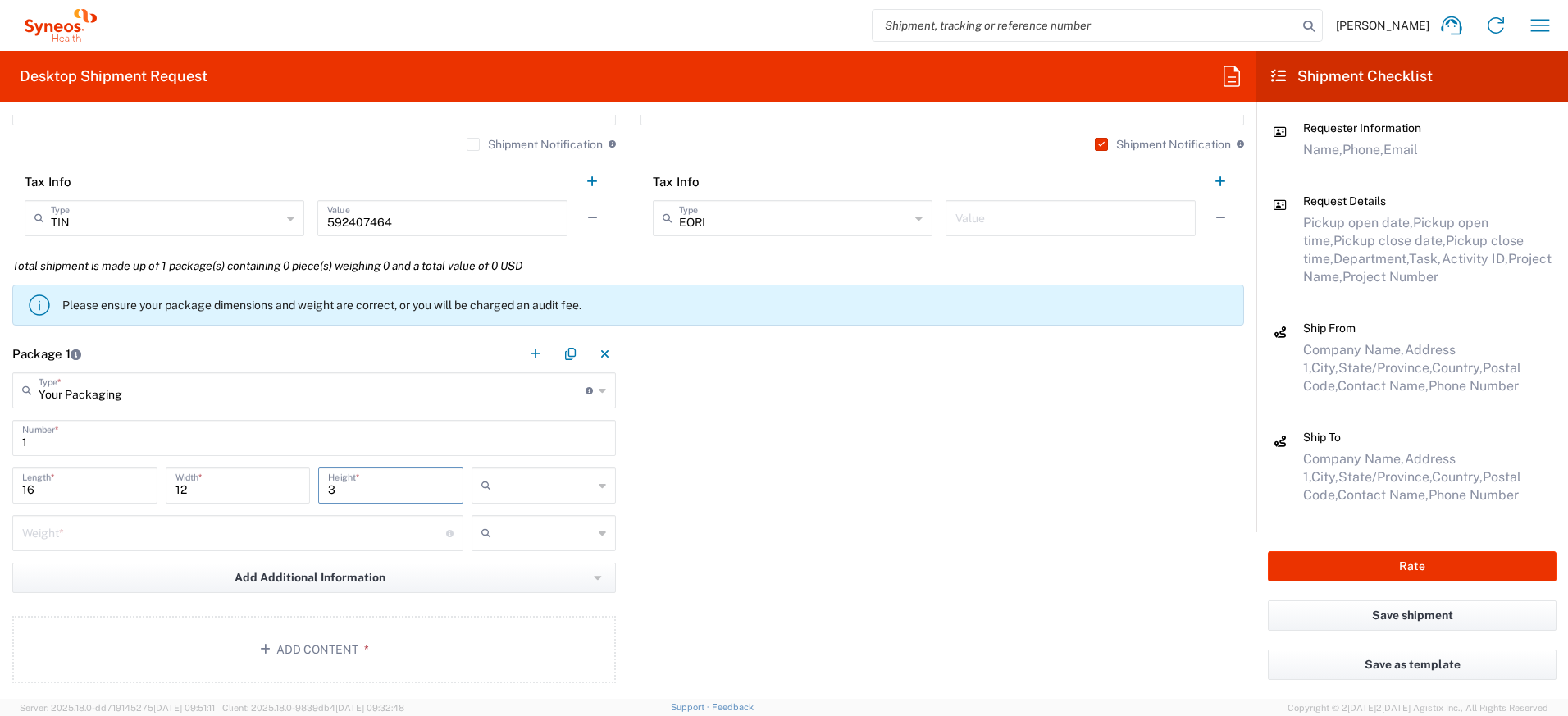
type input "3"
click at [217, 529] on input "number" at bounding box center [235, 532] width 424 height 29
type input "5"
click at [513, 482] on input "text" at bounding box center [545, 485] width 96 height 26
click at [502, 571] on span "in" at bounding box center [538, 575] width 140 height 25
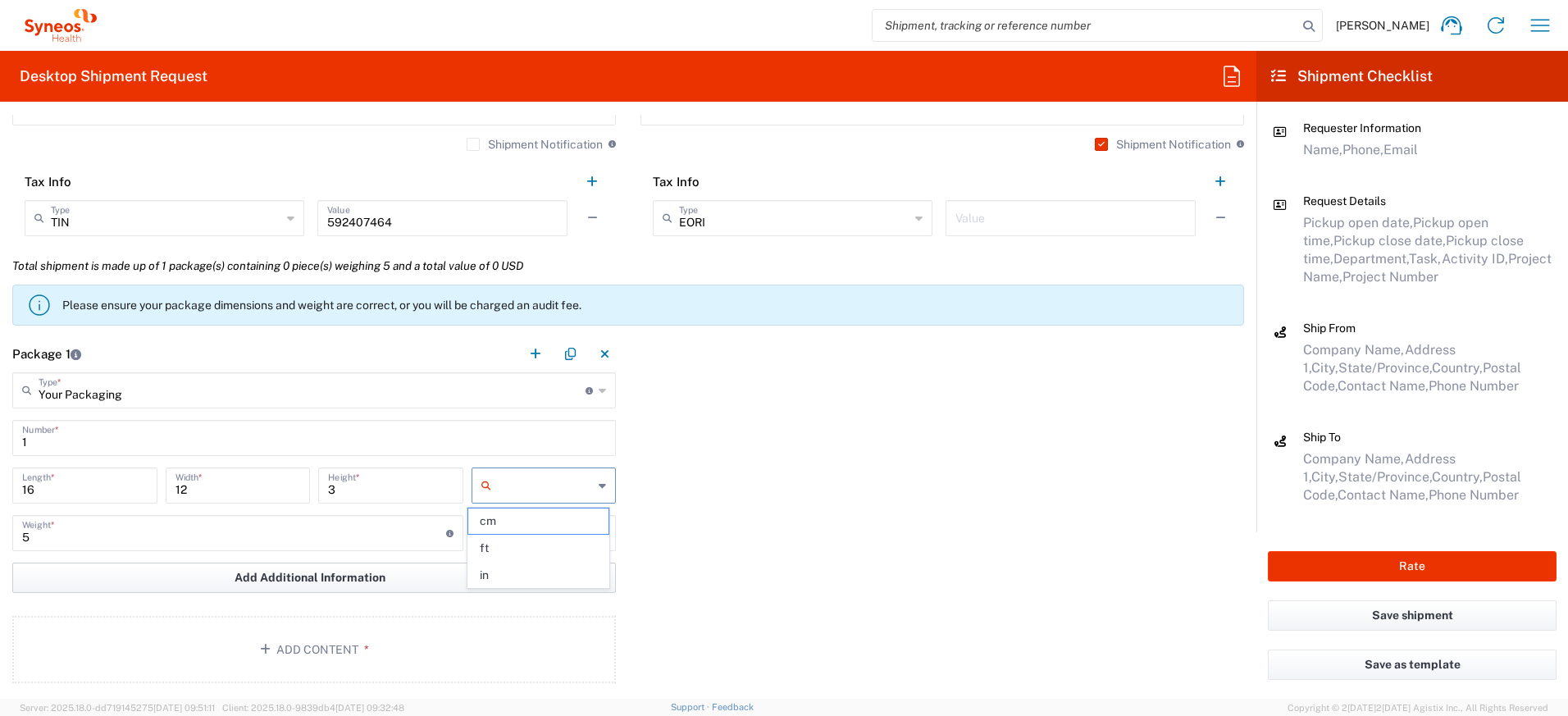
type input "in"
click at [516, 529] on input "text" at bounding box center [545, 532] width 96 height 26
click at [510, 591] on span "lbs" at bounding box center [538, 596] width 140 height 25
type input "lbs"
click at [444, 641] on button "Add Content *" at bounding box center [314, 649] width 604 height 67
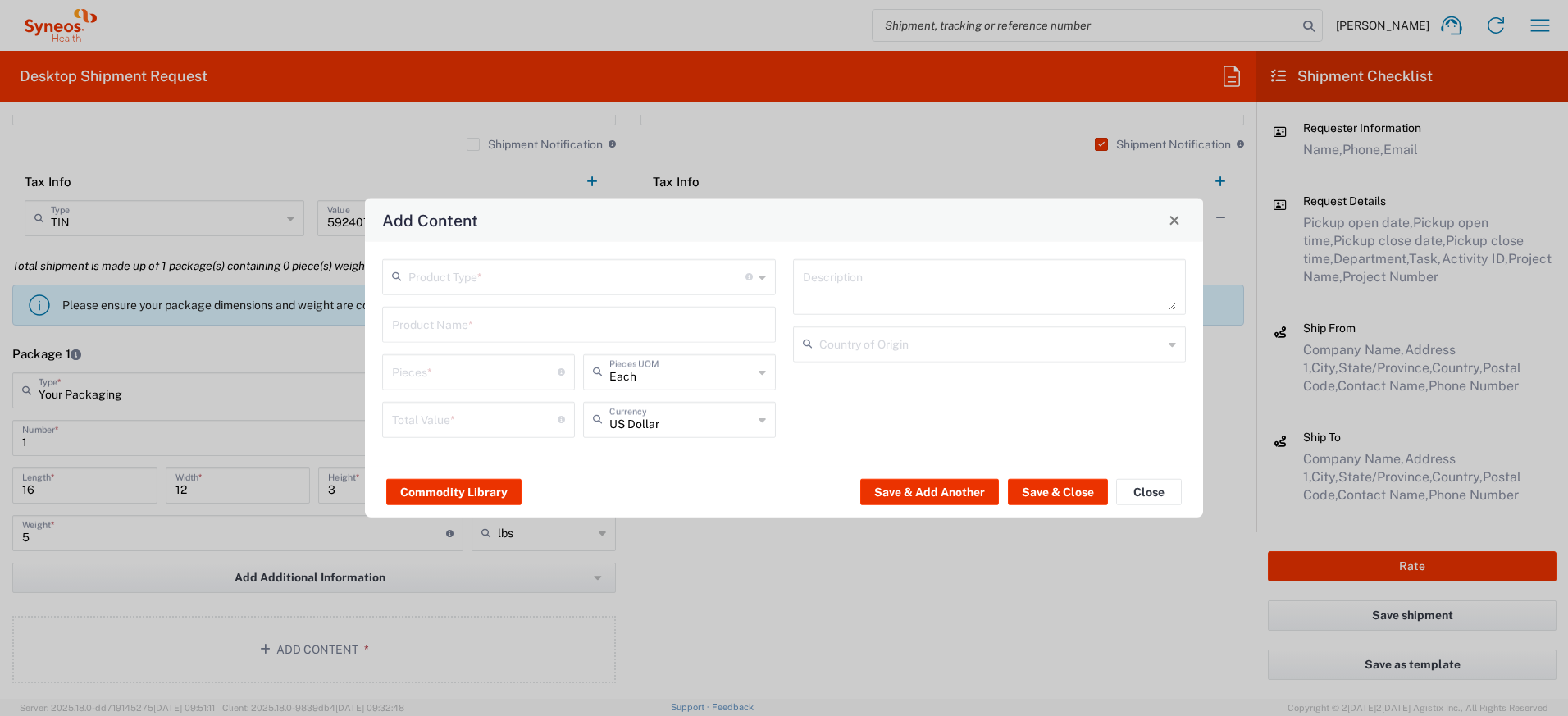
click at [492, 287] on input "text" at bounding box center [576, 275] width 337 height 29
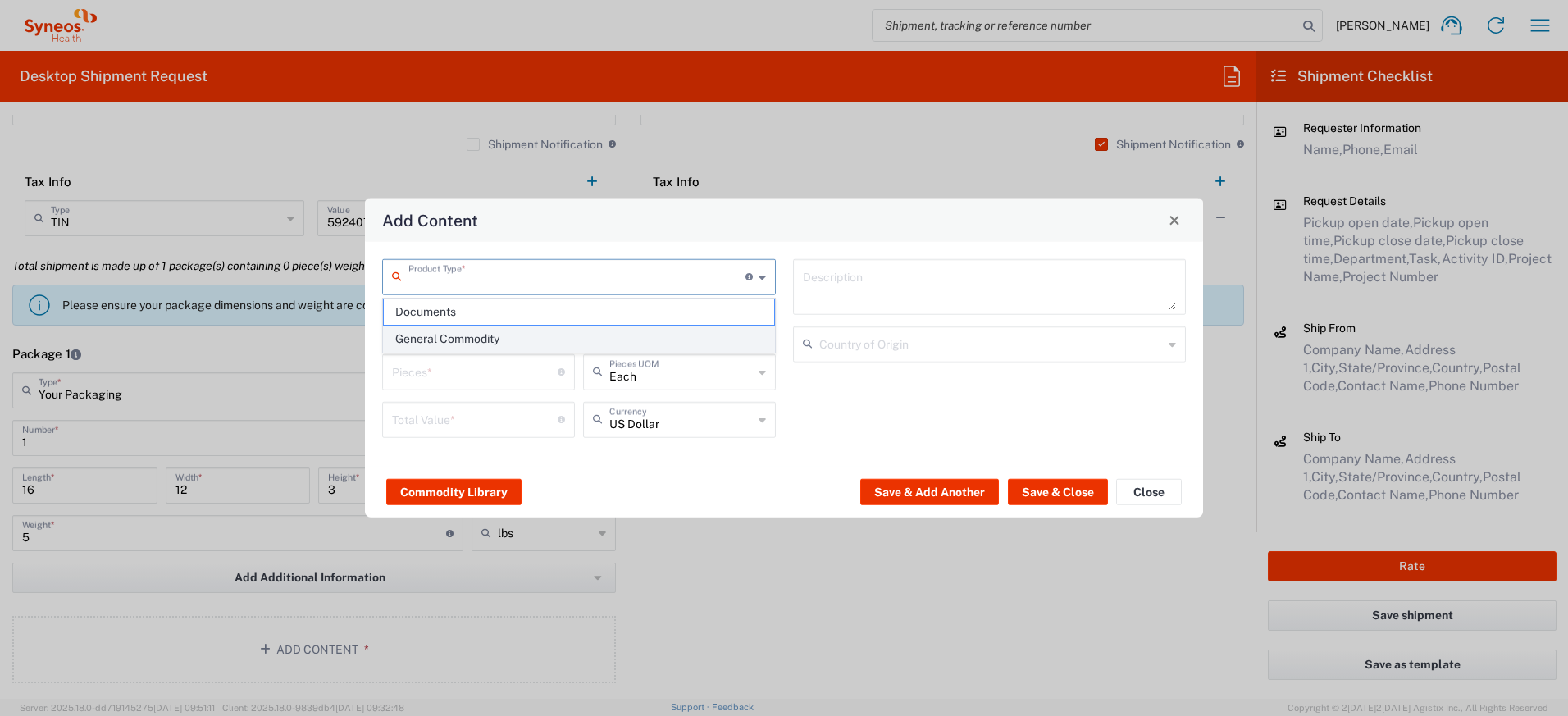
click at [471, 341] on span "General Commodity" at bounding box center [579, 339] width 390 height 25
type input "General Commodity"
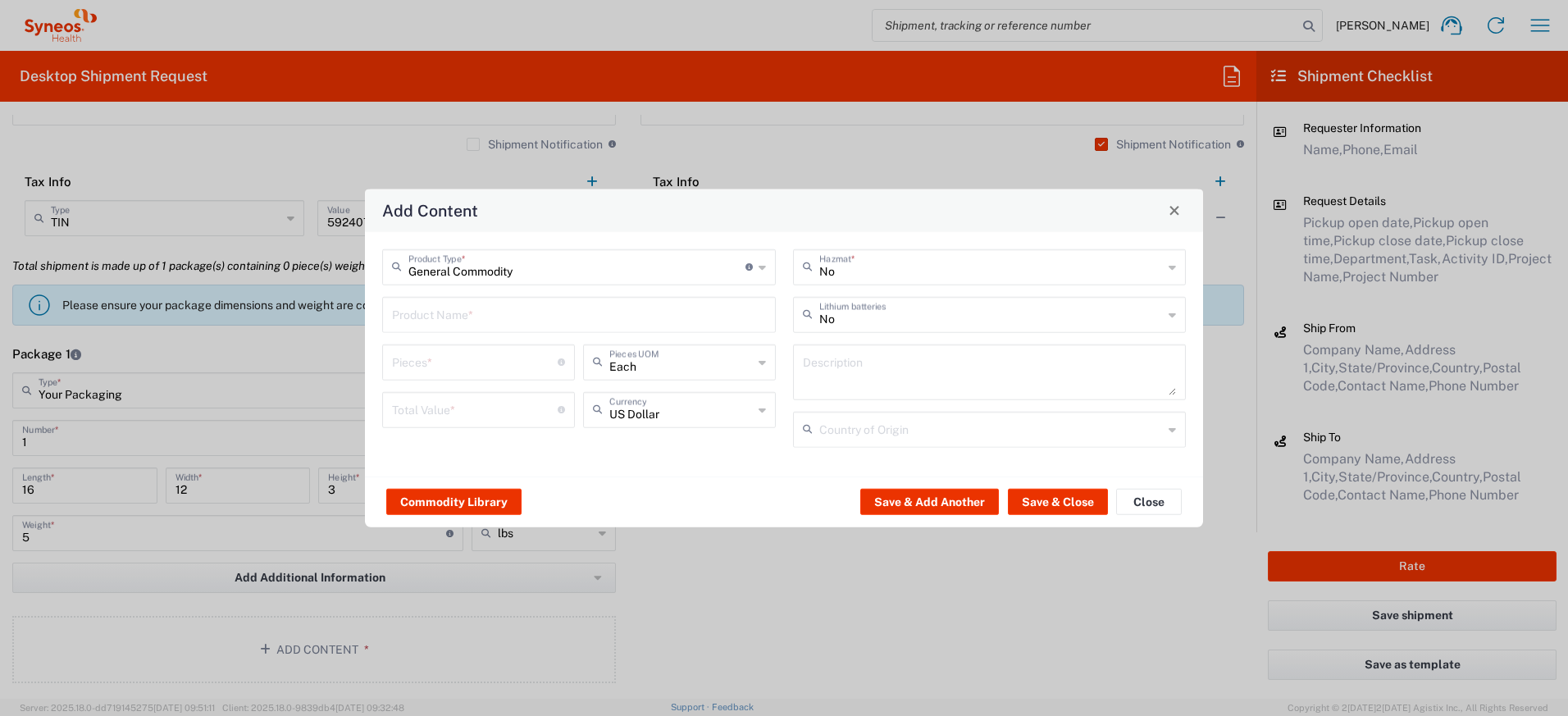
click at [448, 322] on input "text" at bounding box center [579, 313] width 374 height 29
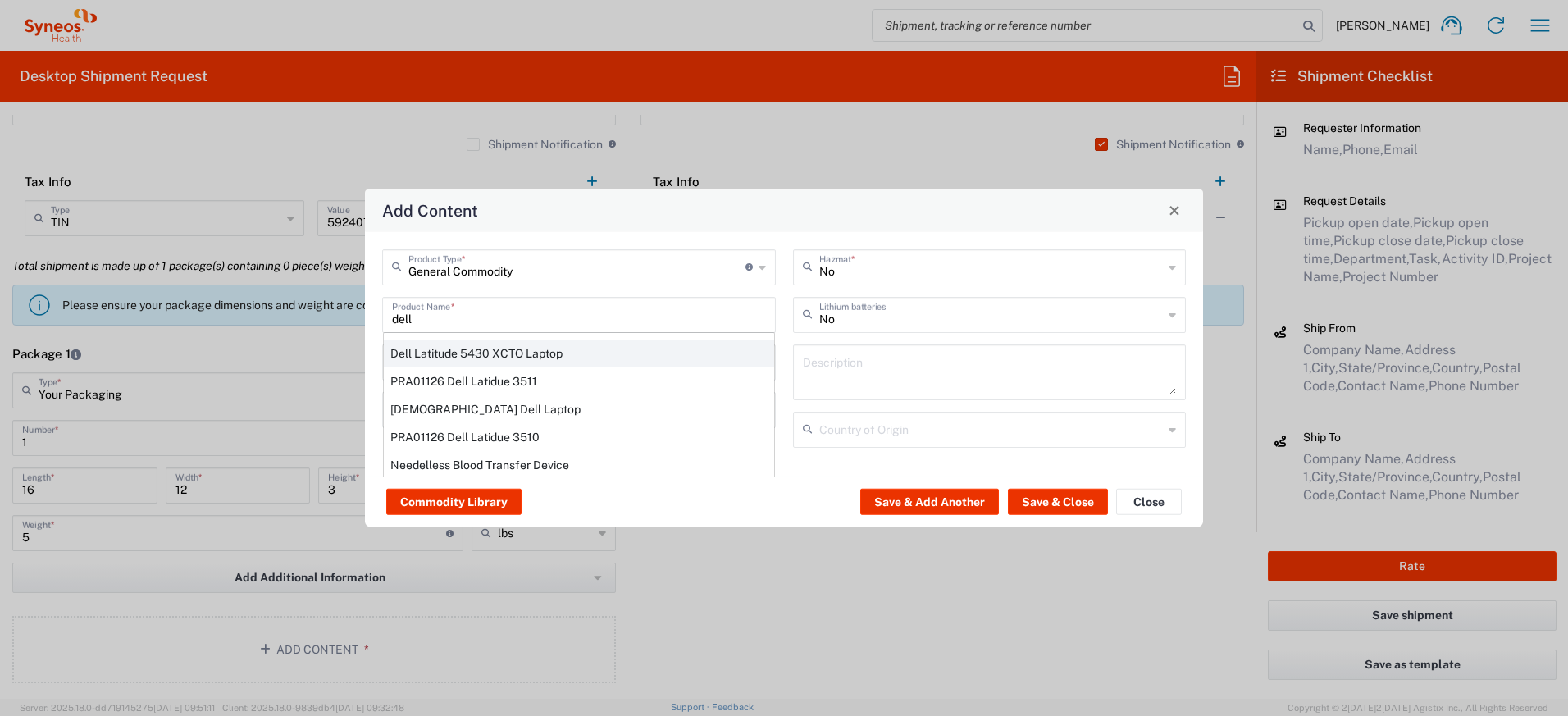
click at [474, 349] on div "Dell Latitude 5430 XCTO Laptop" at bounding box center [579, 352] width 390 height 28
type input "Dell Latitude 5430 XCTO Laptop"
type input "1"
type textarea "BaseIntel Core i7-1265U vProÂ® Processor - 14" 16 GB RAM - 512 GB SSD"
type input "[GEOGRAPHIC_DATA]"
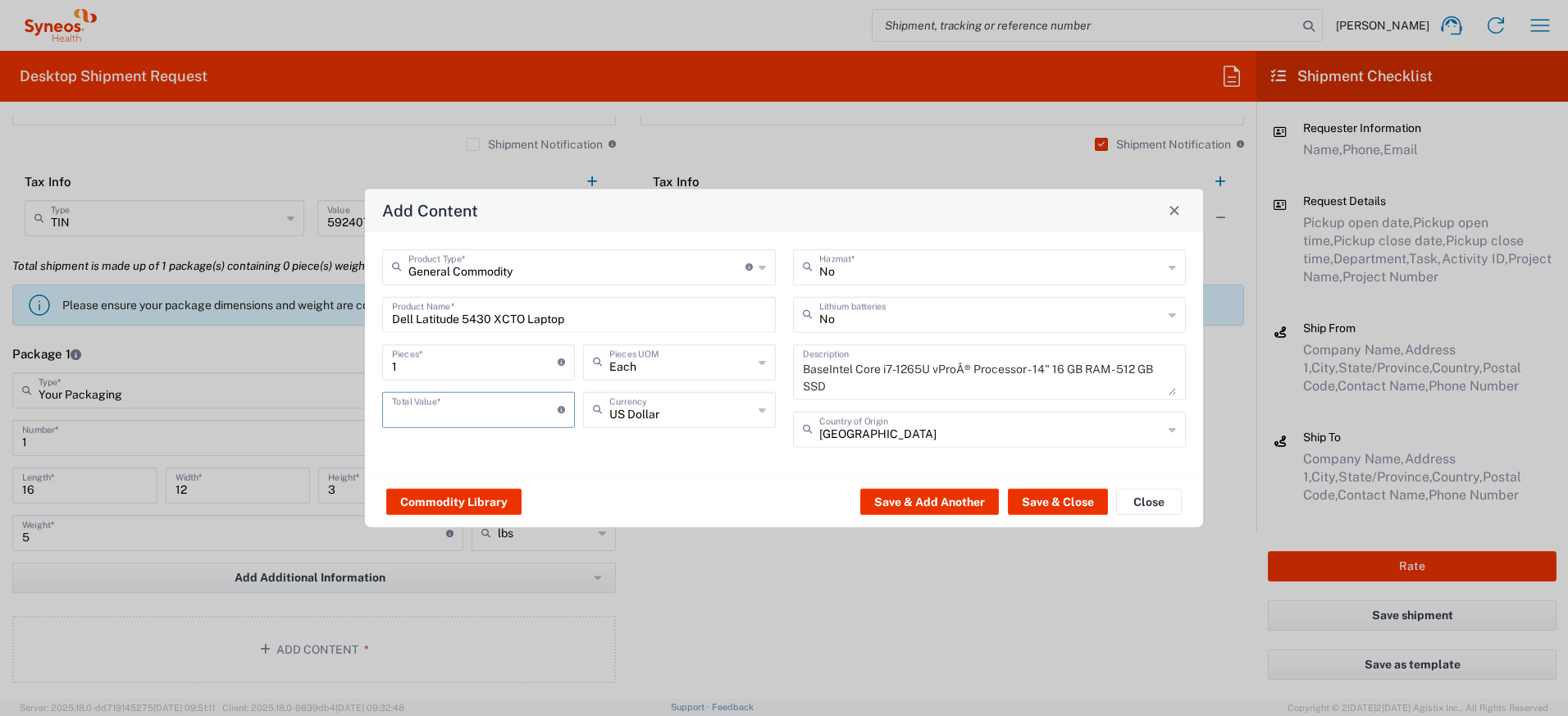
click at [471, 402] on input "number" at bounding box center [474, 408] width 165 height 29
type input "1000"
click at [885, 322] on input "text" at bounding box center [991, 313] width 344 height 29
click at [853, 370] on span "Yes" at bounding box center [989, 376] width 390 height 25
type input "Yes"
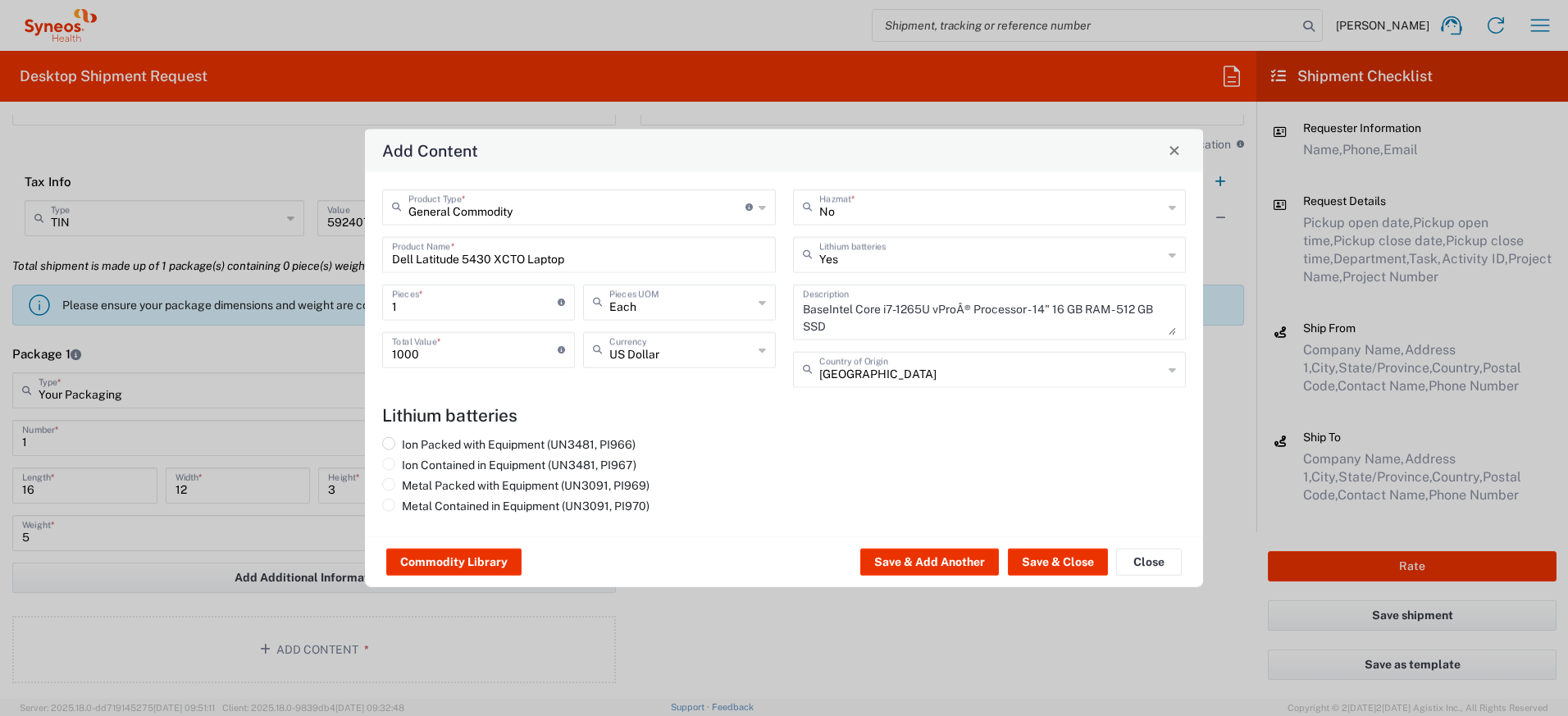
click at [561, 445] on label "Ion Packed with Equipment (UN3481, PI966)" at bounding box center [509, 443] width 253 height 14
click at [412, 445] on input "Ion Packed with Equipment (UN3481, PI966)" at bounding box center [407, 441] width 11 height 11
radio input "true"
click at [1043, 559] on button "Save & Close" at bounding box center [1057, 561] width 100 height 26
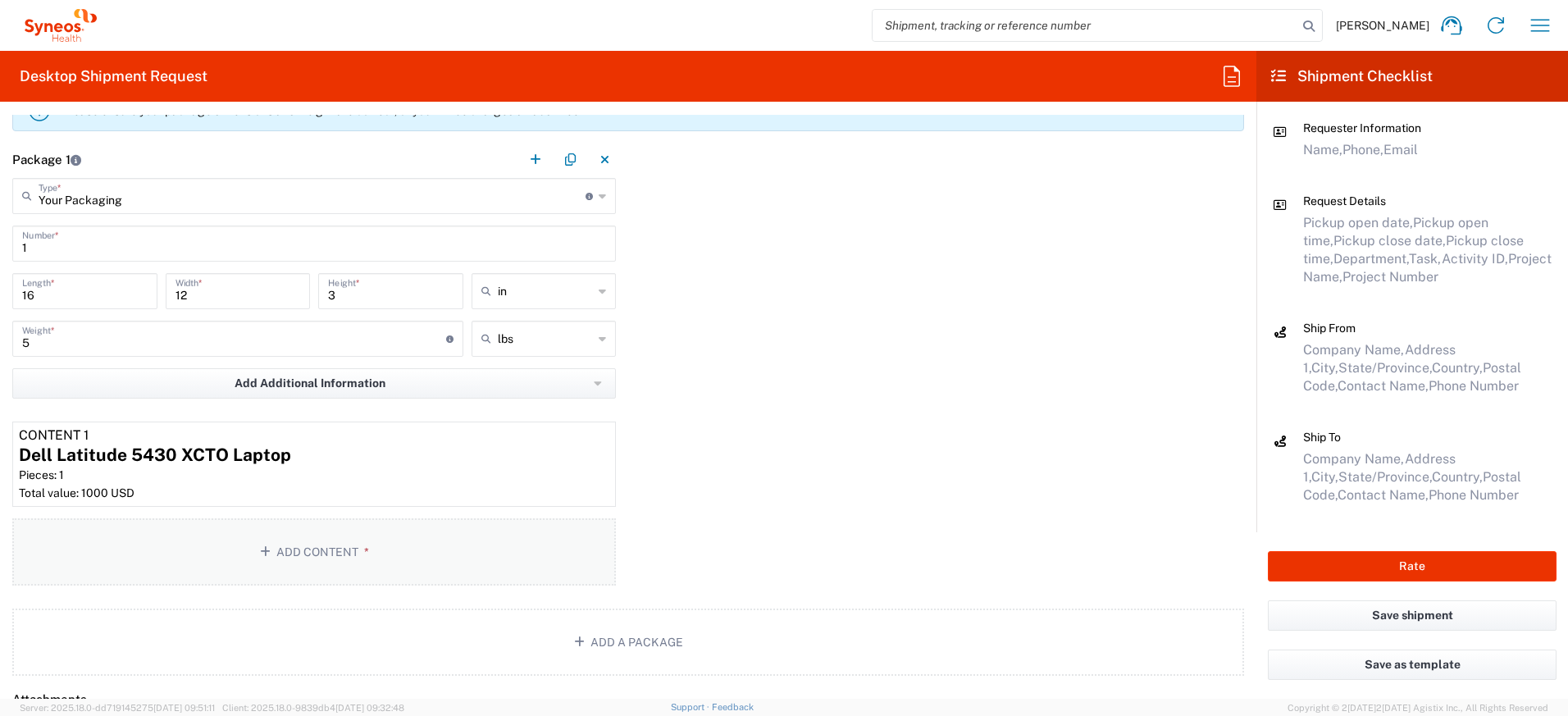
scroll to position [1569, 0]
click at [372, 557] on button "Add Content *" at bounding box center [314, 548] width 604 height 67
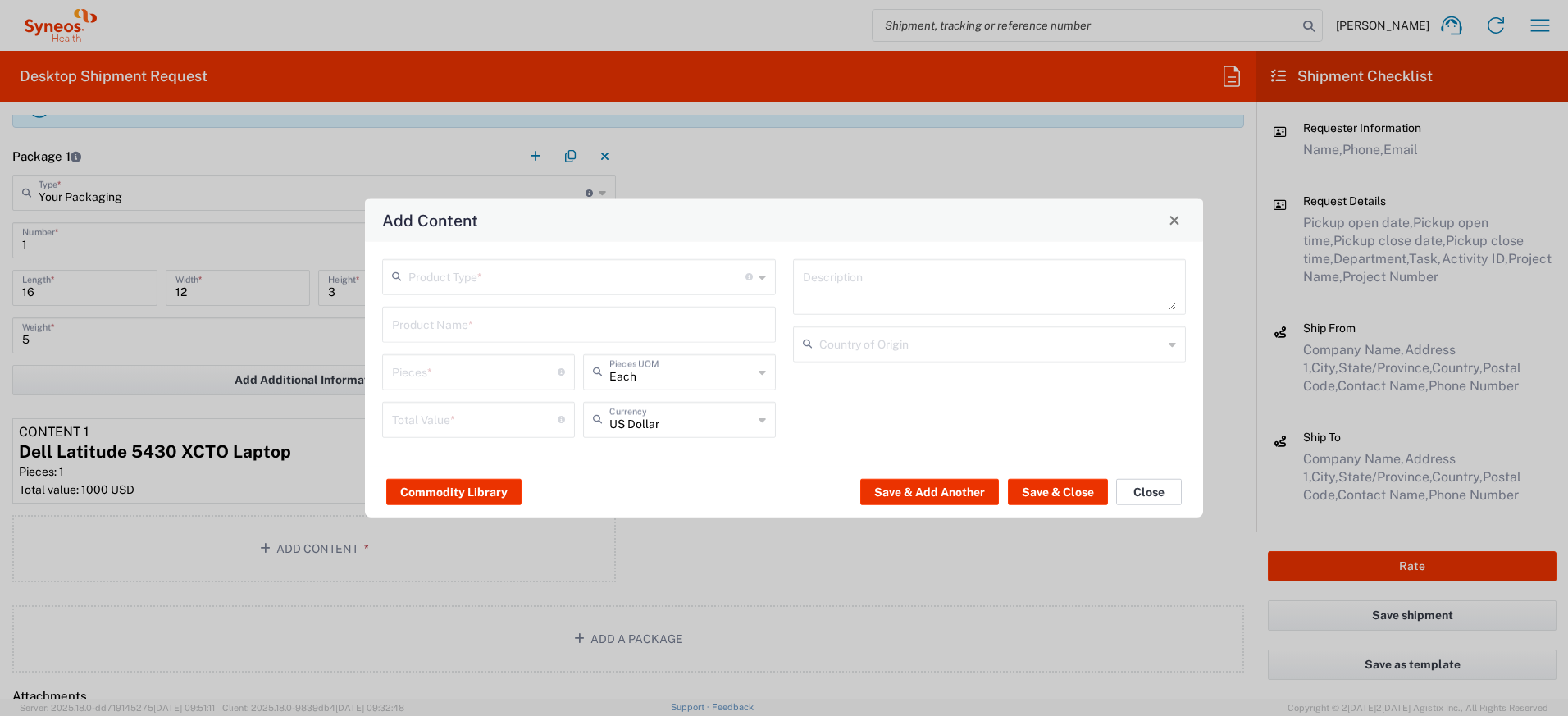
click at [1130, 482] on button "Close" at bounding box center [1148, 491] width 66 height 26
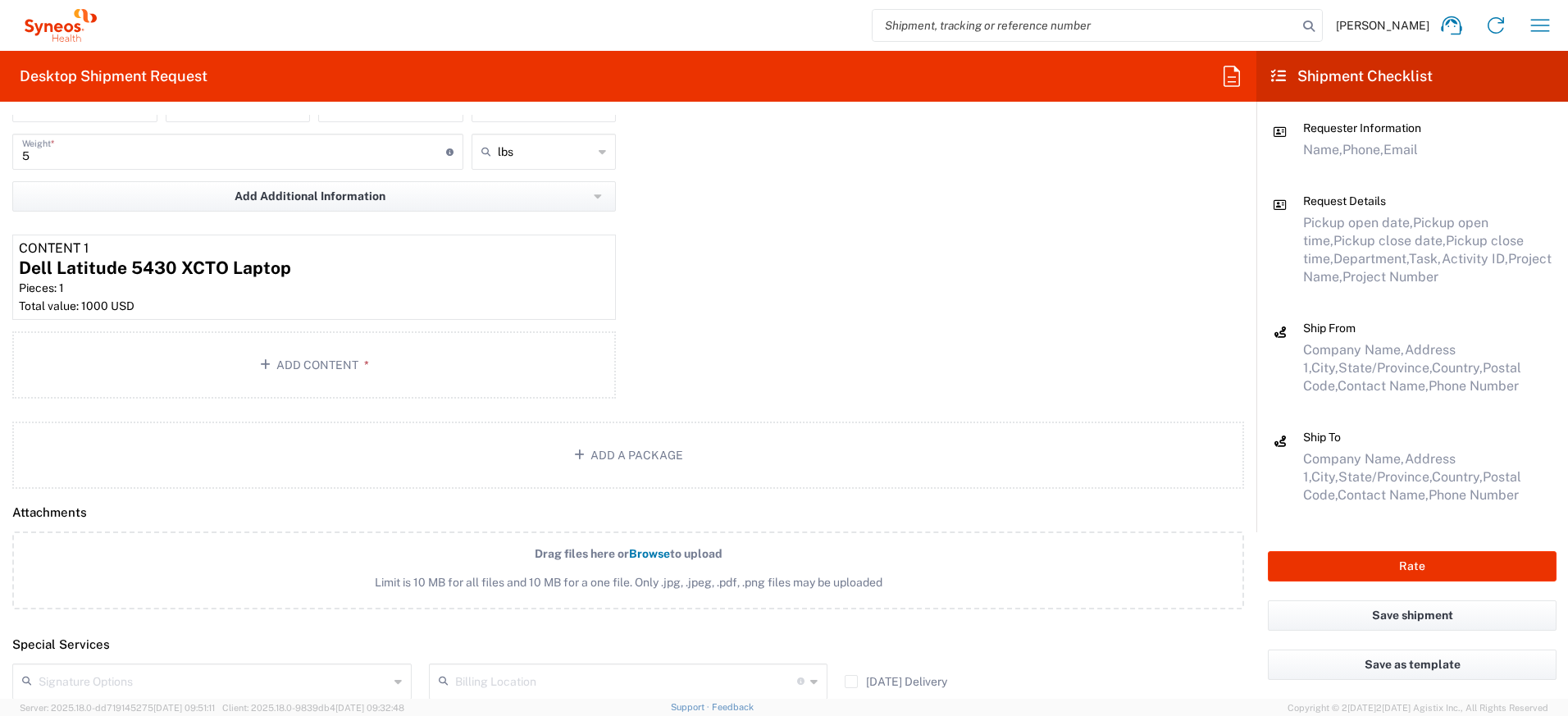
scroll to position [1818, 0]
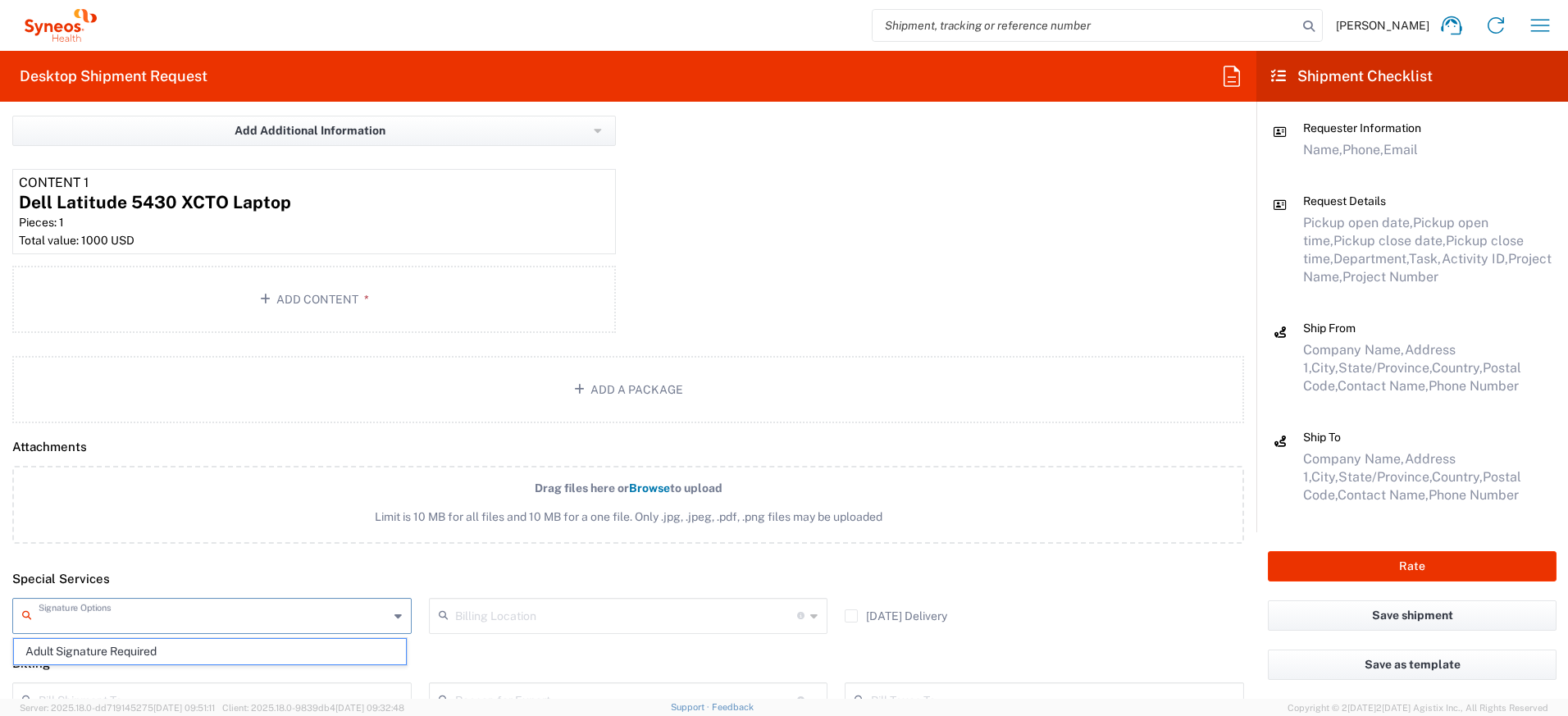
click at [182, 618] on input "text" at bounding box center [214, 614] width 350 height 29
drag, startPoint x: 146, startPoint y: 650, endPoint x: 300, endPoint y: 630, distance: 155.3
click at [146, 650] on span "Adult Signature Required" at bounding box center [210, 651] width 392 height 25
type input "Adult Signature Required"
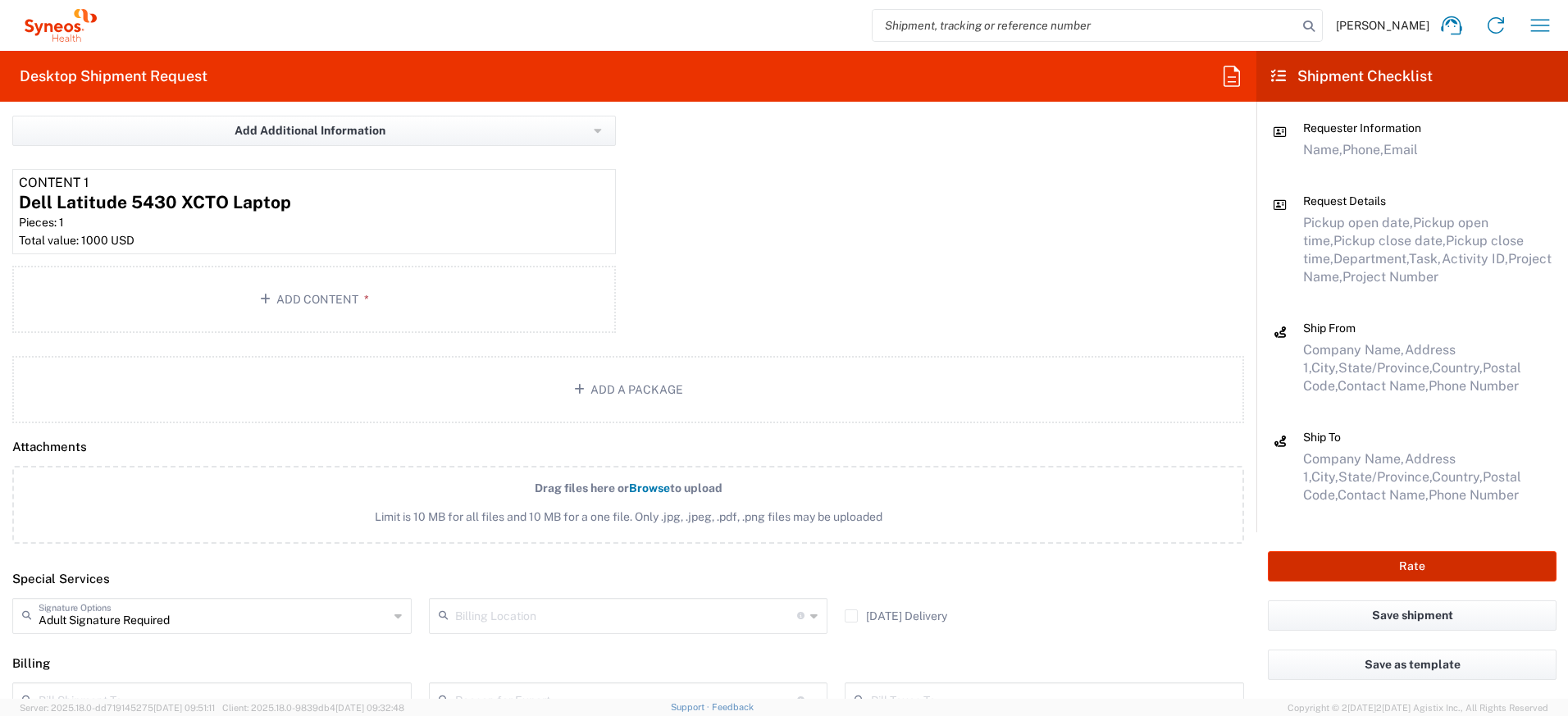
click at [1268, 566] on button "Rate" at bounding box center [1412, 566] width 288 height 31
type input "4510 DEPARTMENTAL EXPENSE"
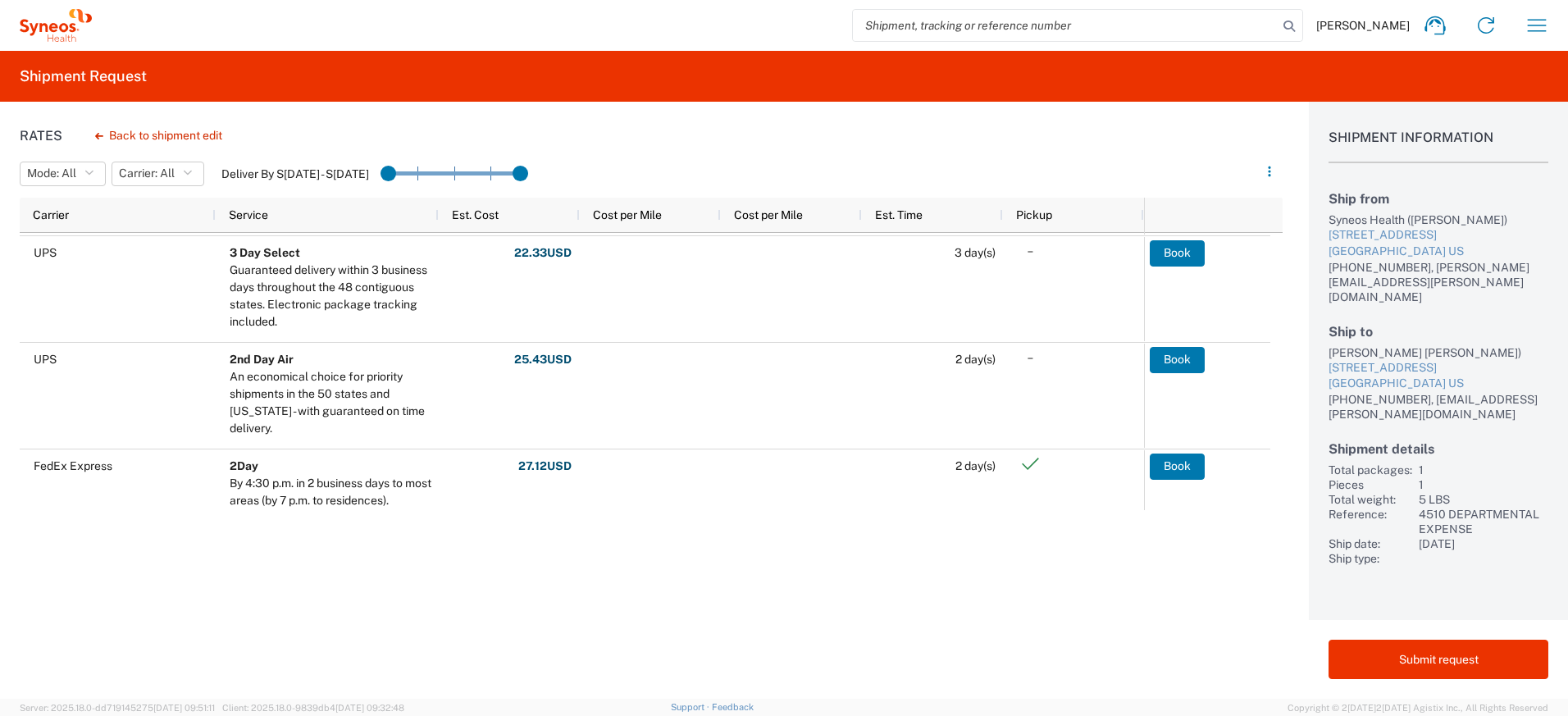
scroll to position [184, 0]
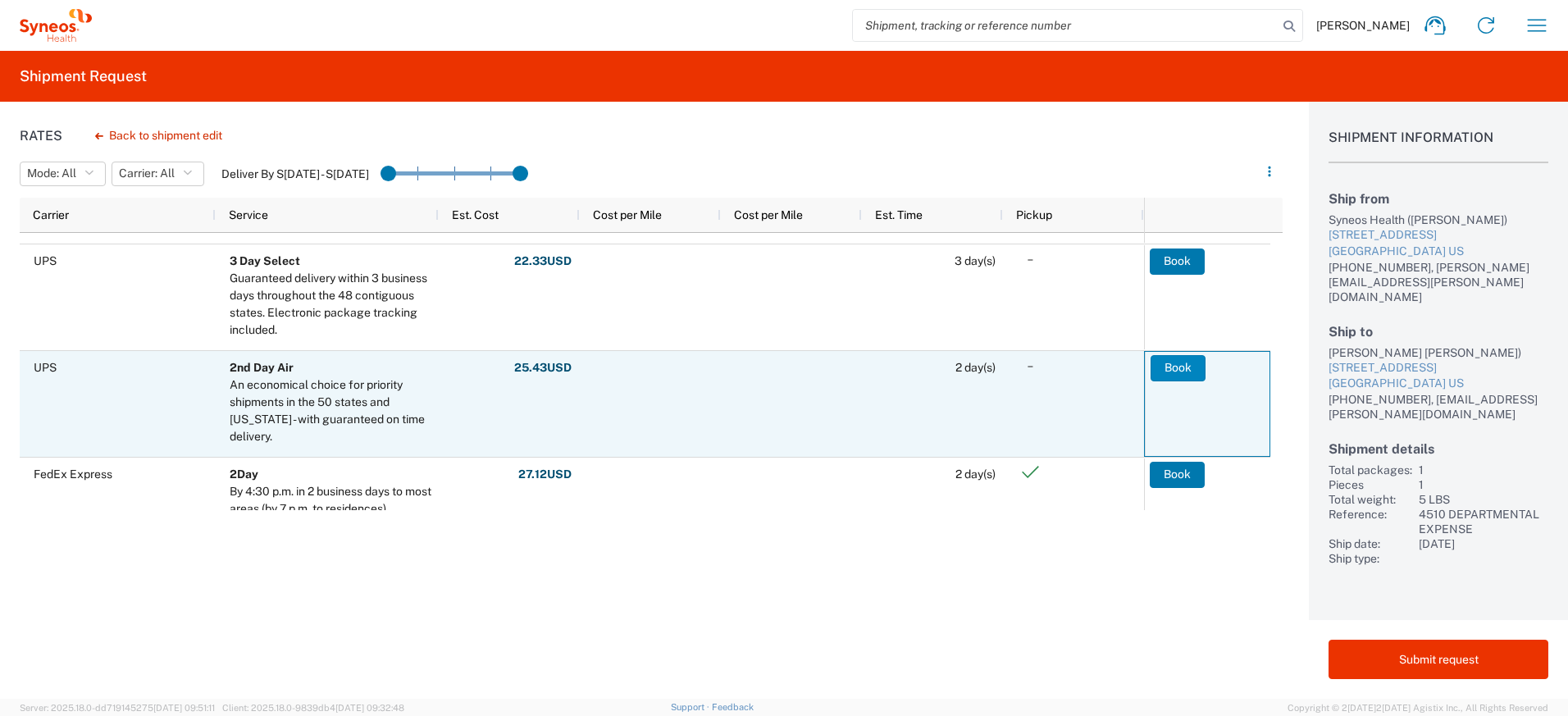
click at [1156, 361] on button "Book" at bounding box center [1177, 367] width 55 height 26
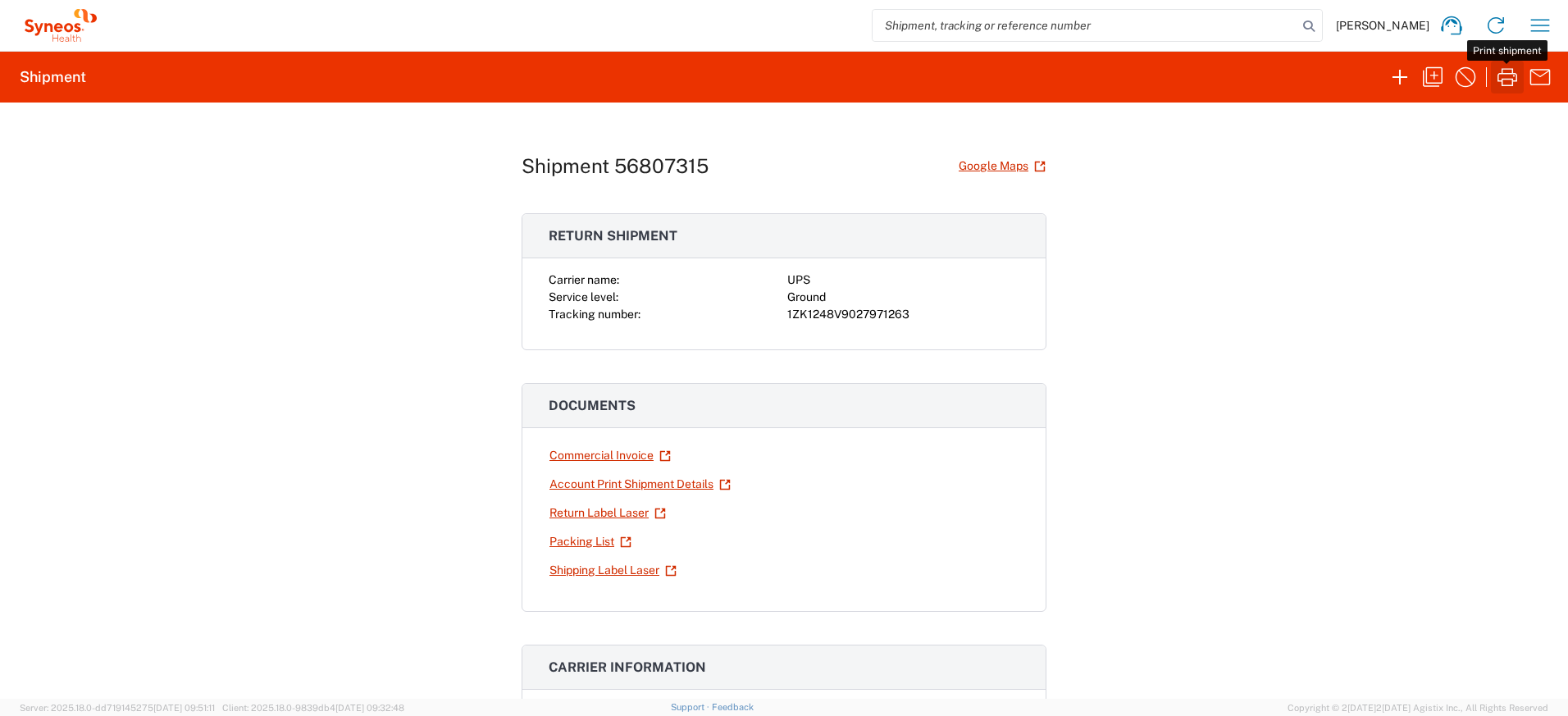
click at [1512, 81] on icon "button" at bounding box center [1507, 77] width 20 height 18
click at [595, 516] on link "Return Label Laser" at bounding box center [607, 513] width 118 height 29
